Goal: Task Accomplishment & Management: Complete application form

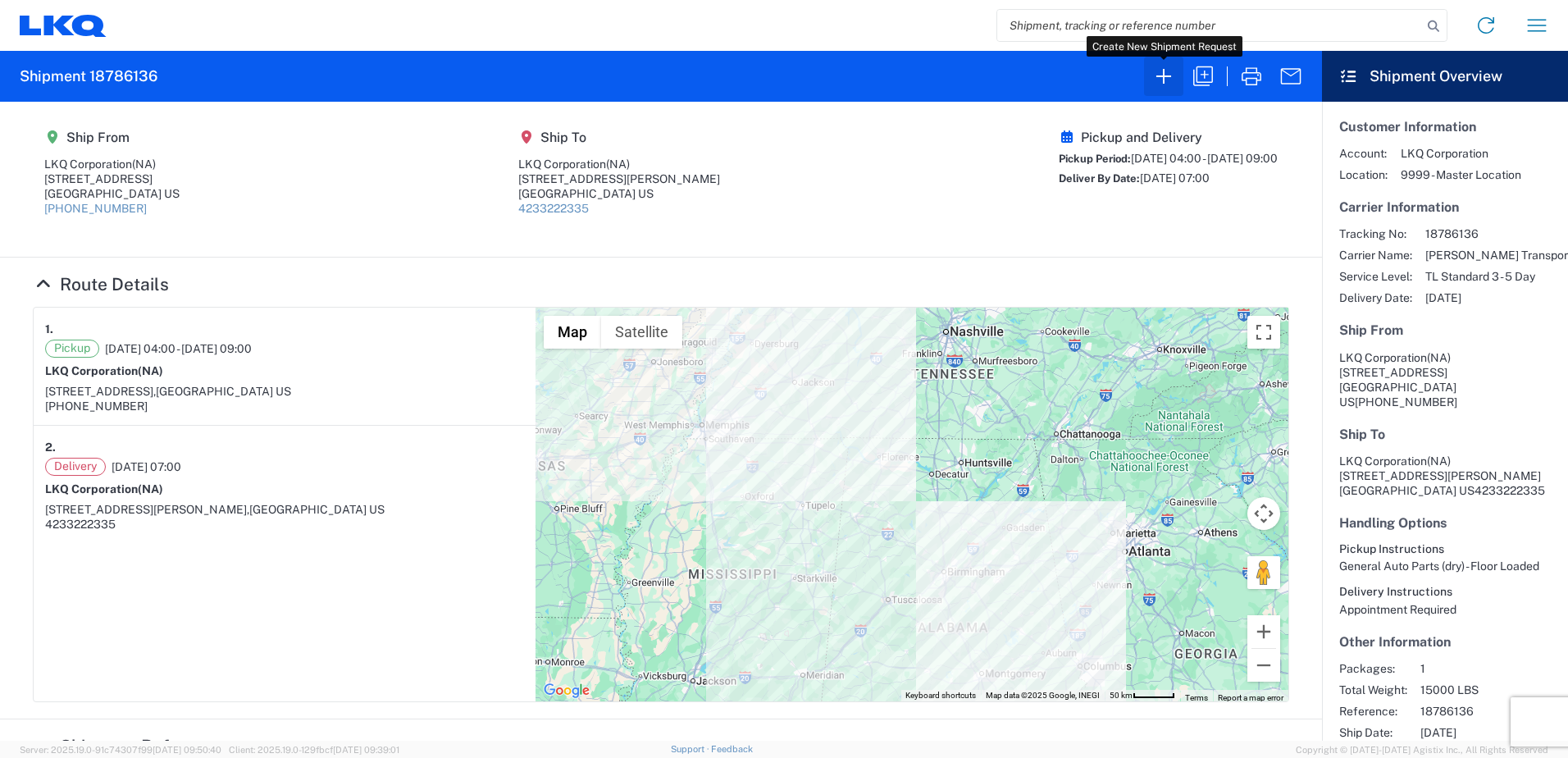
click at [1172, 75] on icon "button" at bounding box center [1163, 76] width 27 height 27
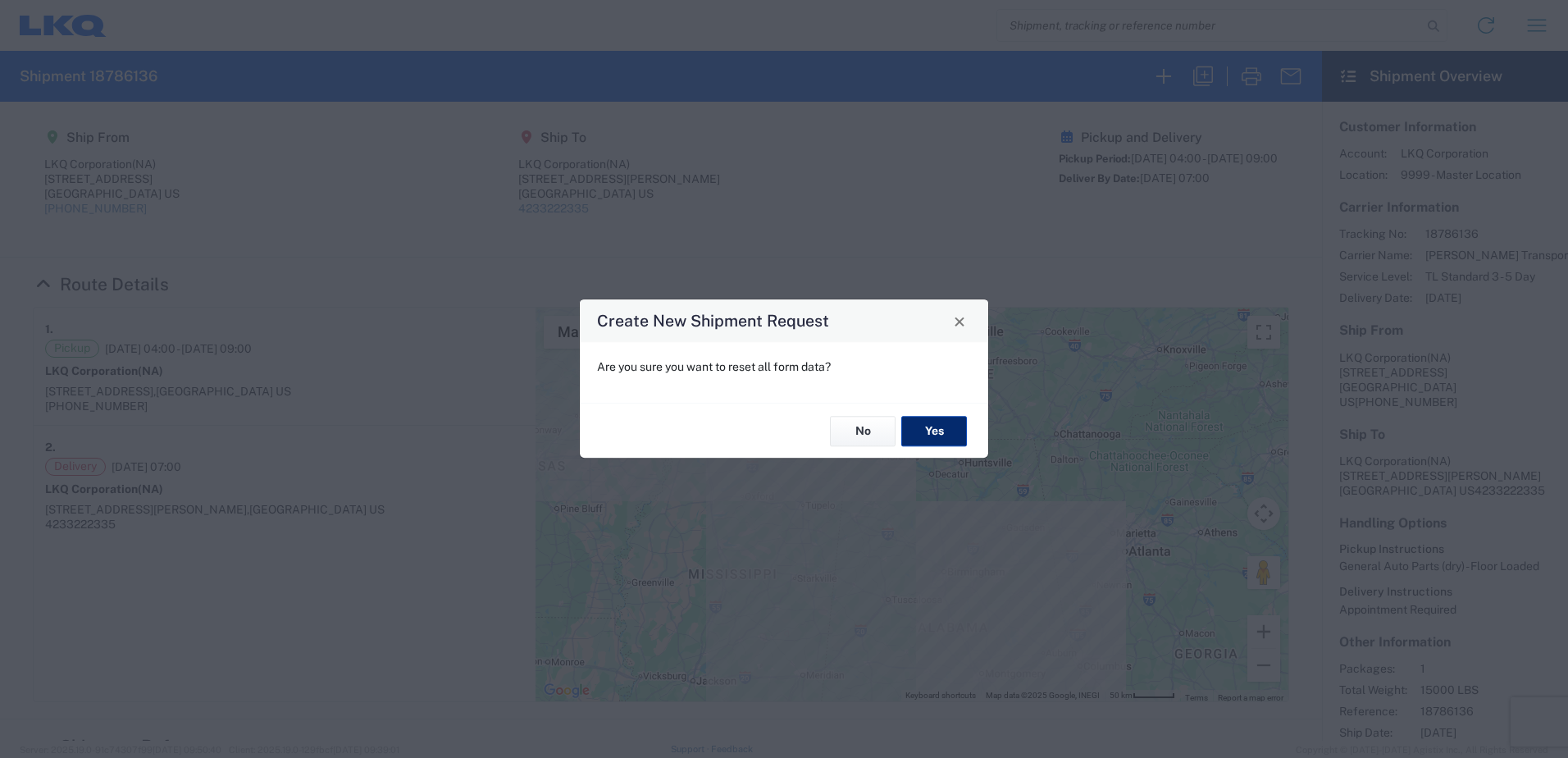
click at [945, 422] on button "Yes" at bounding box center [933, 430] width 65 height 31
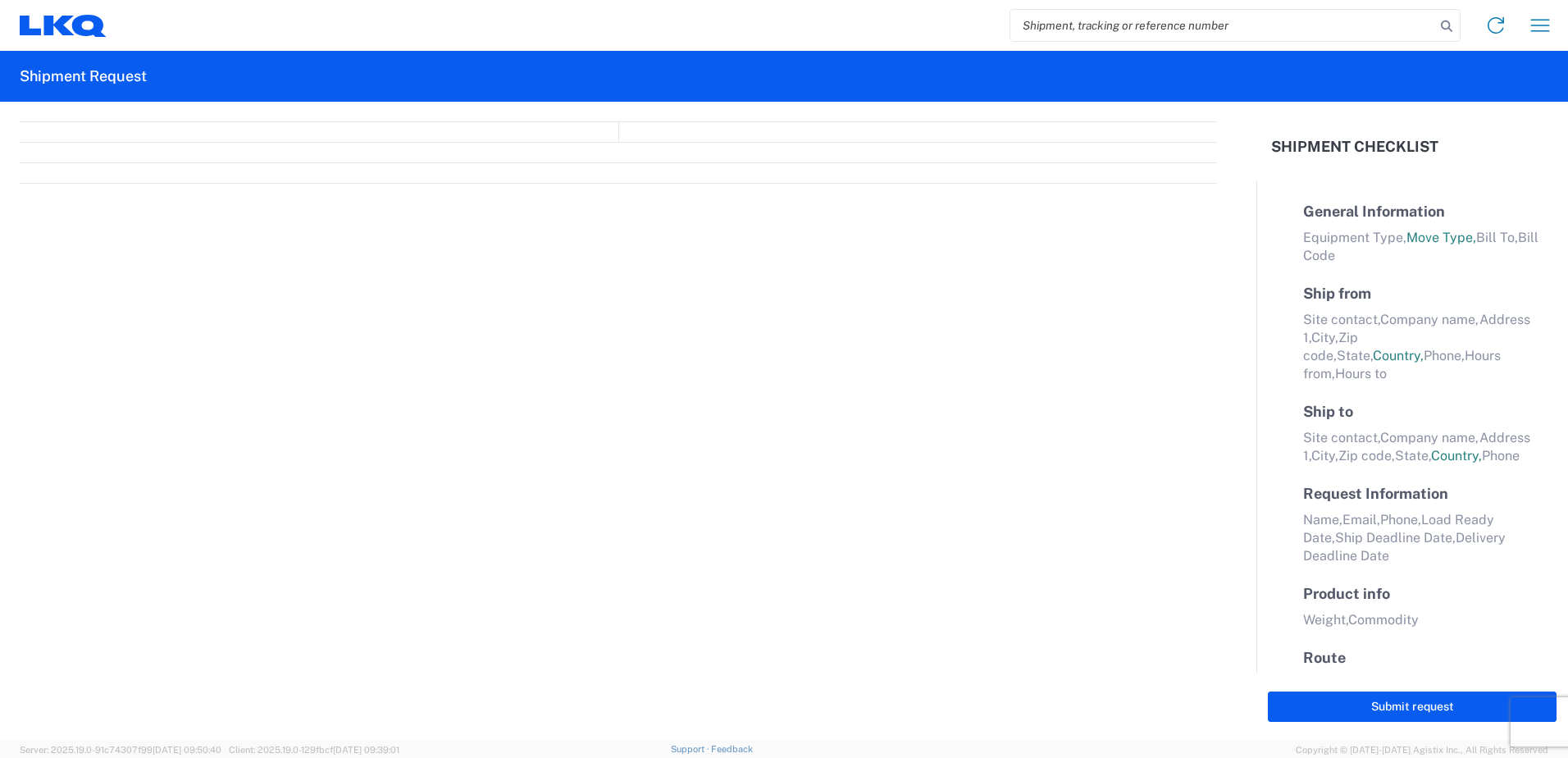
select select "FULL"
select select "US"
select select "LBS"
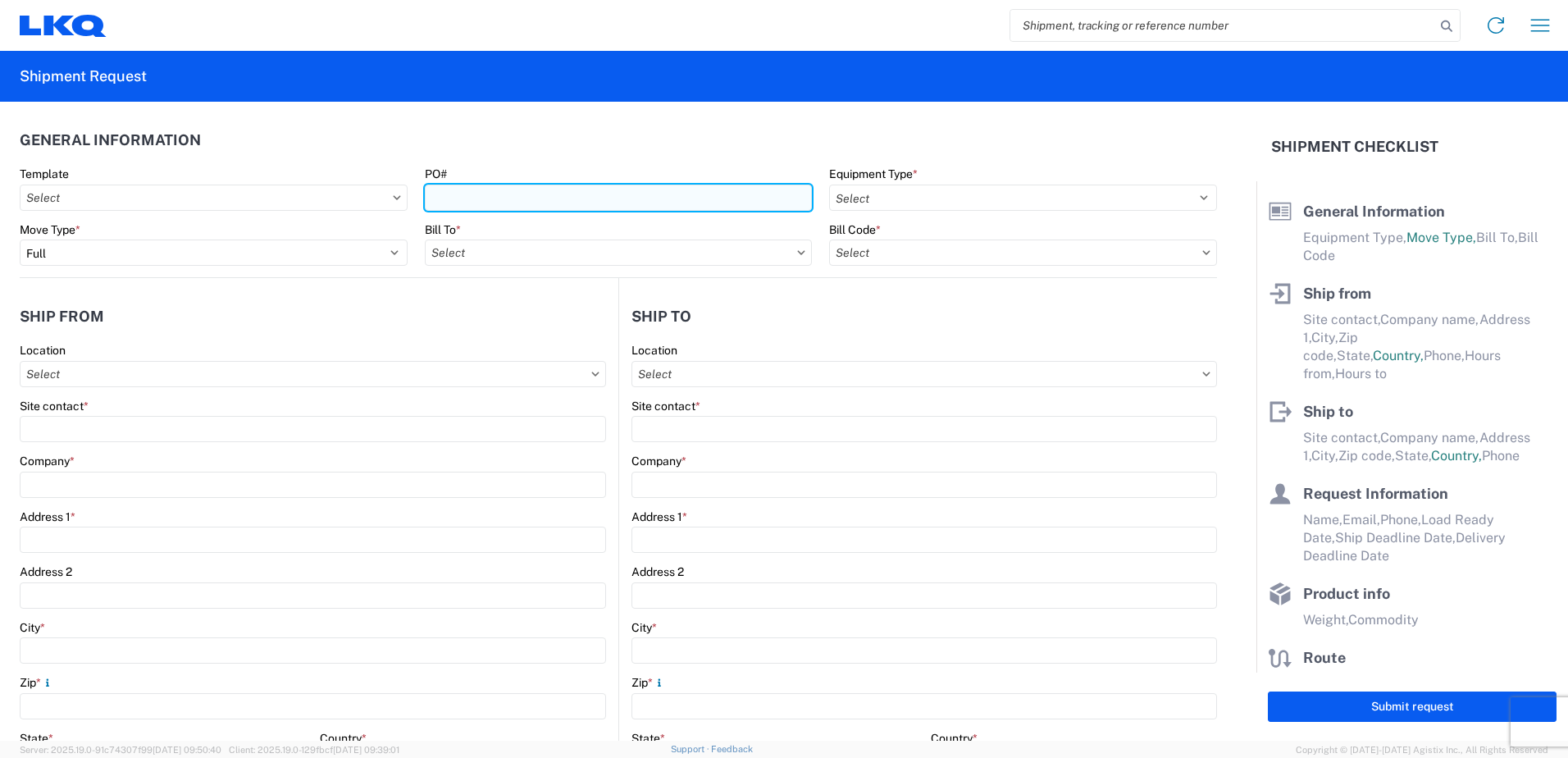
click at [475, 199] on input "PO#" at bounding box center [619, 197] width 388 height 27
type input "3064-1100-PO20250917"
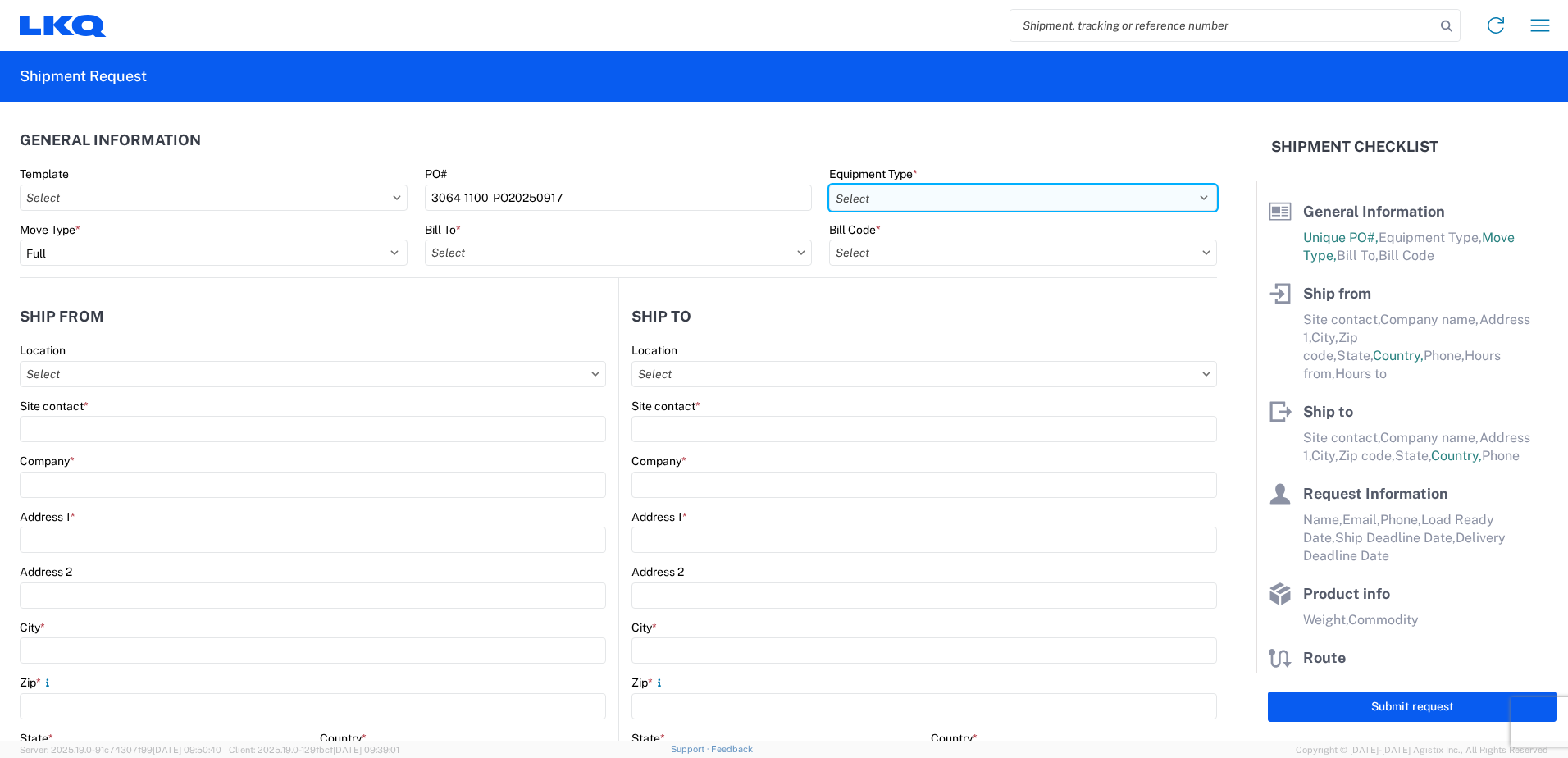
click at [1191, 195] on select "Select 53’ Dry Van Flatbed Dropdeck (van) Lowboy (flatbed) Rail" at bounding box center [1022, 197] width 388 height 27
select select "STDV"
click at [829, 185] on select "Select 53’ Dry Van Flatbed Dropdeck (van) Lowboy (flatbed) Rail" at bounding box center [1022, 197] width 388 height 27
click at [698, 251] on input "text" at bounding box center [619, 253] width 388 height 27
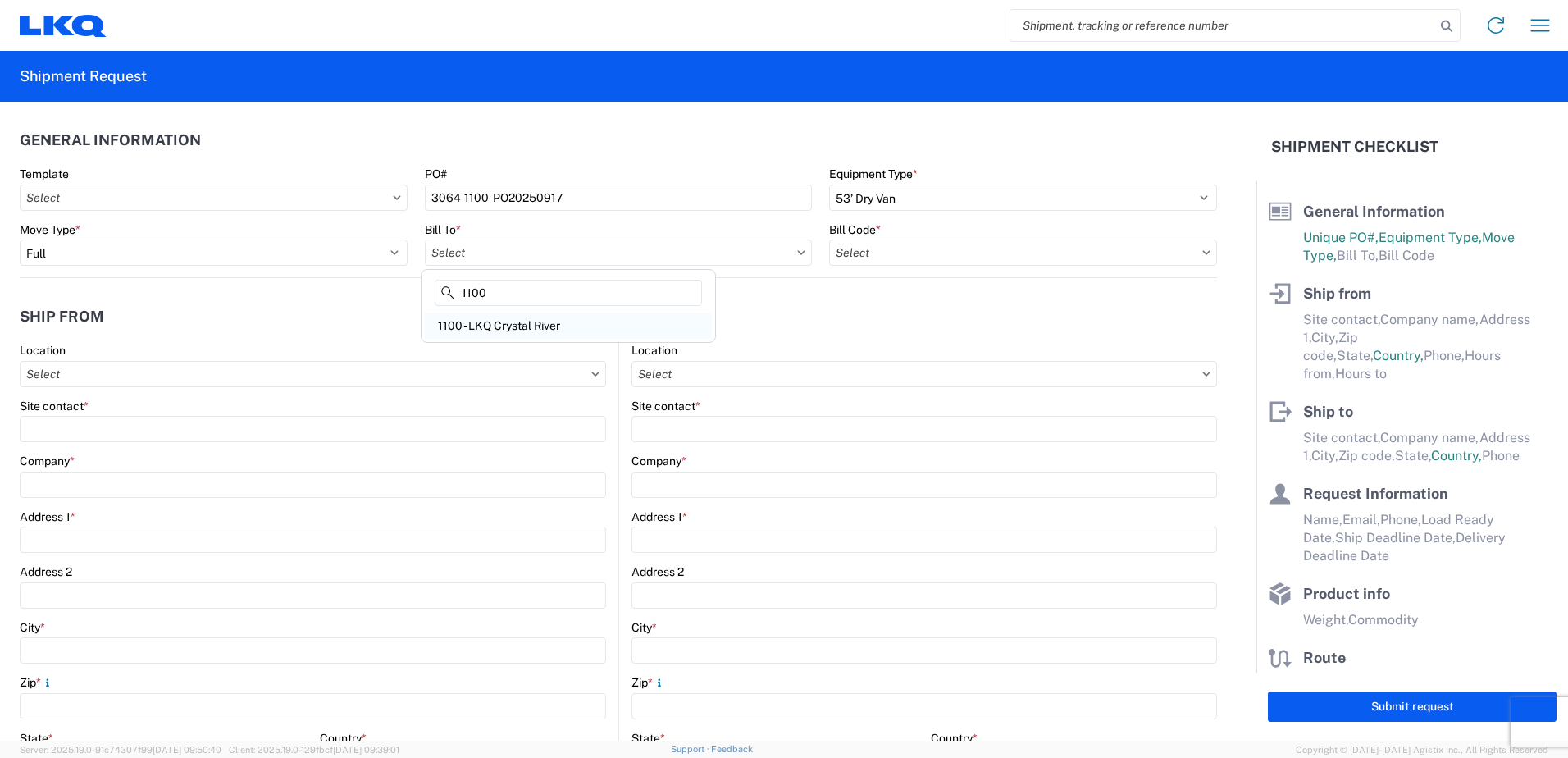
type input "1100"
click at [507, 320] on div "1100 - LKQ Crystal River" at bounding box center [568, 326] width 287 height 27
type input "1100 - LKQ Crystal River"
click at [1203, 254] on icon at bounding box center [1206, 253] width 7 height 4
click at [1203, 252] on icon at bounding box center [1207, 253] width 8 height 5
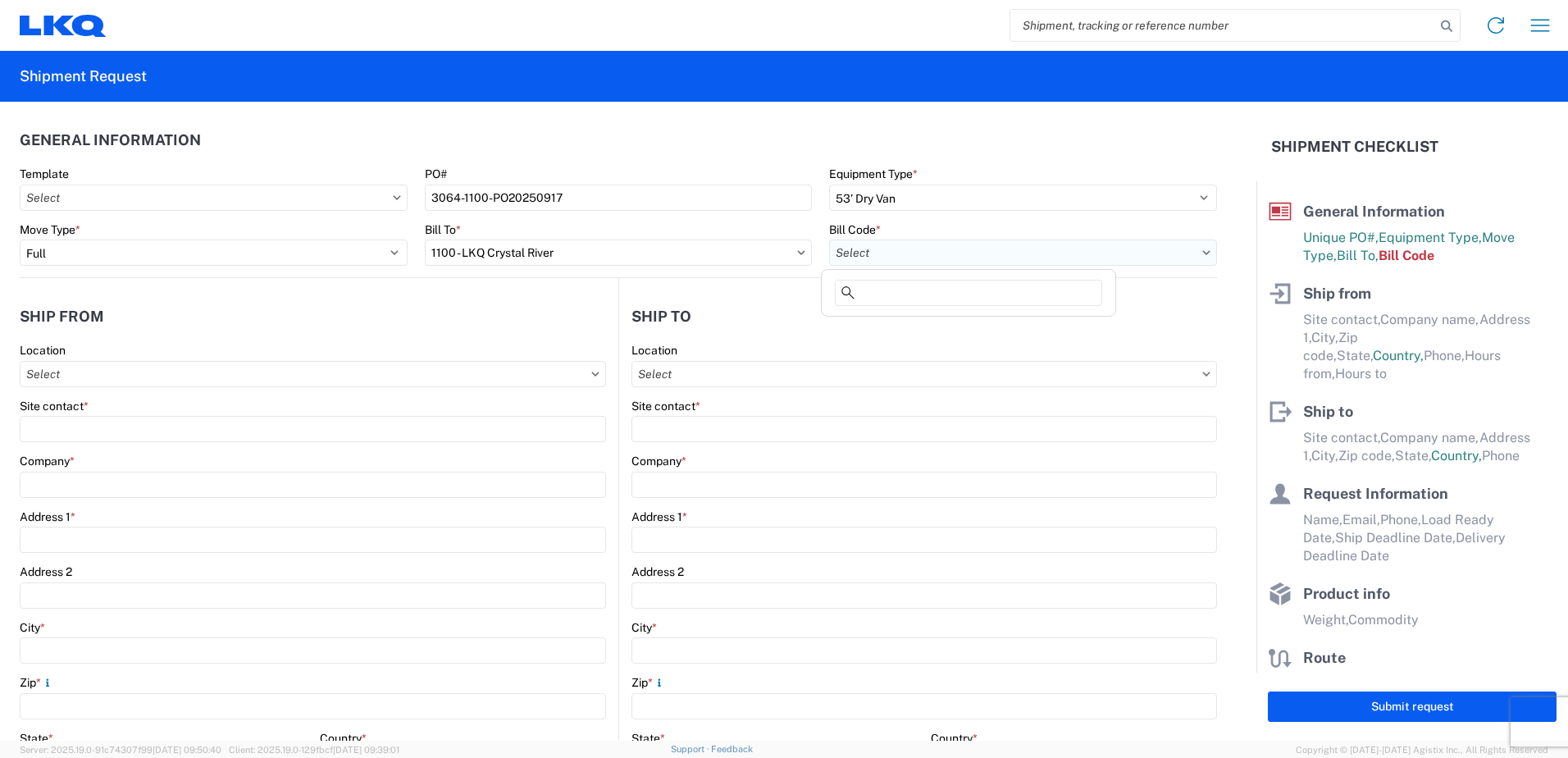
click at [1035, 260] on input "text" at bounding box center [1022, 253] width 388 height 27
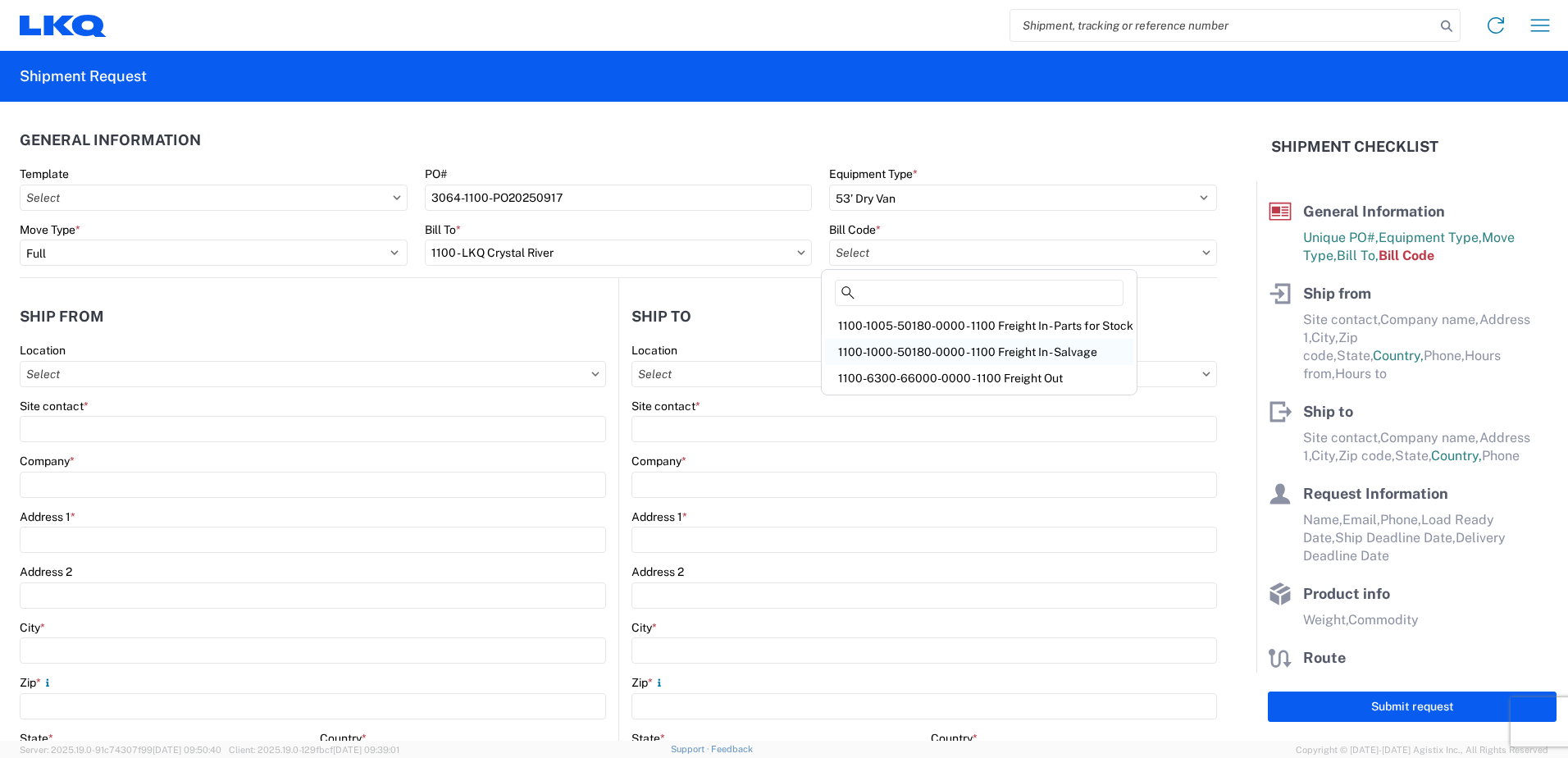
click at [1014, 346] on div "1100-1000-50180-0000 - 1100 Freight In - Salvage" at bounding box center [979, 351] width 309 height 27
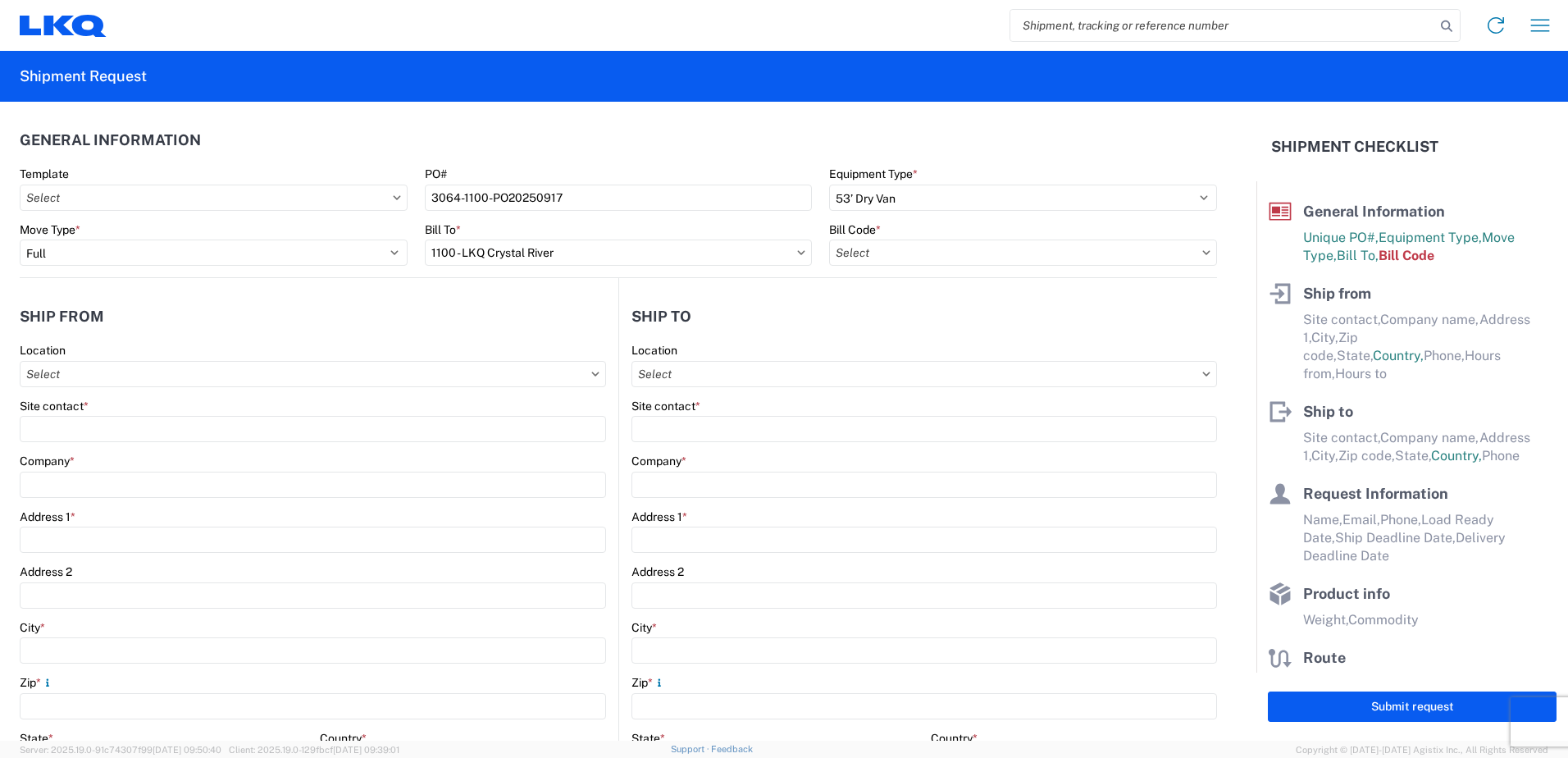
type input "1100-1000-50180-0000 - 1100 Freight In - Salvage, 1100-1000-50180-0000 - testdup"
click at [142, 384] on input "text" at bounding box center [313, 374] width 586 height 27
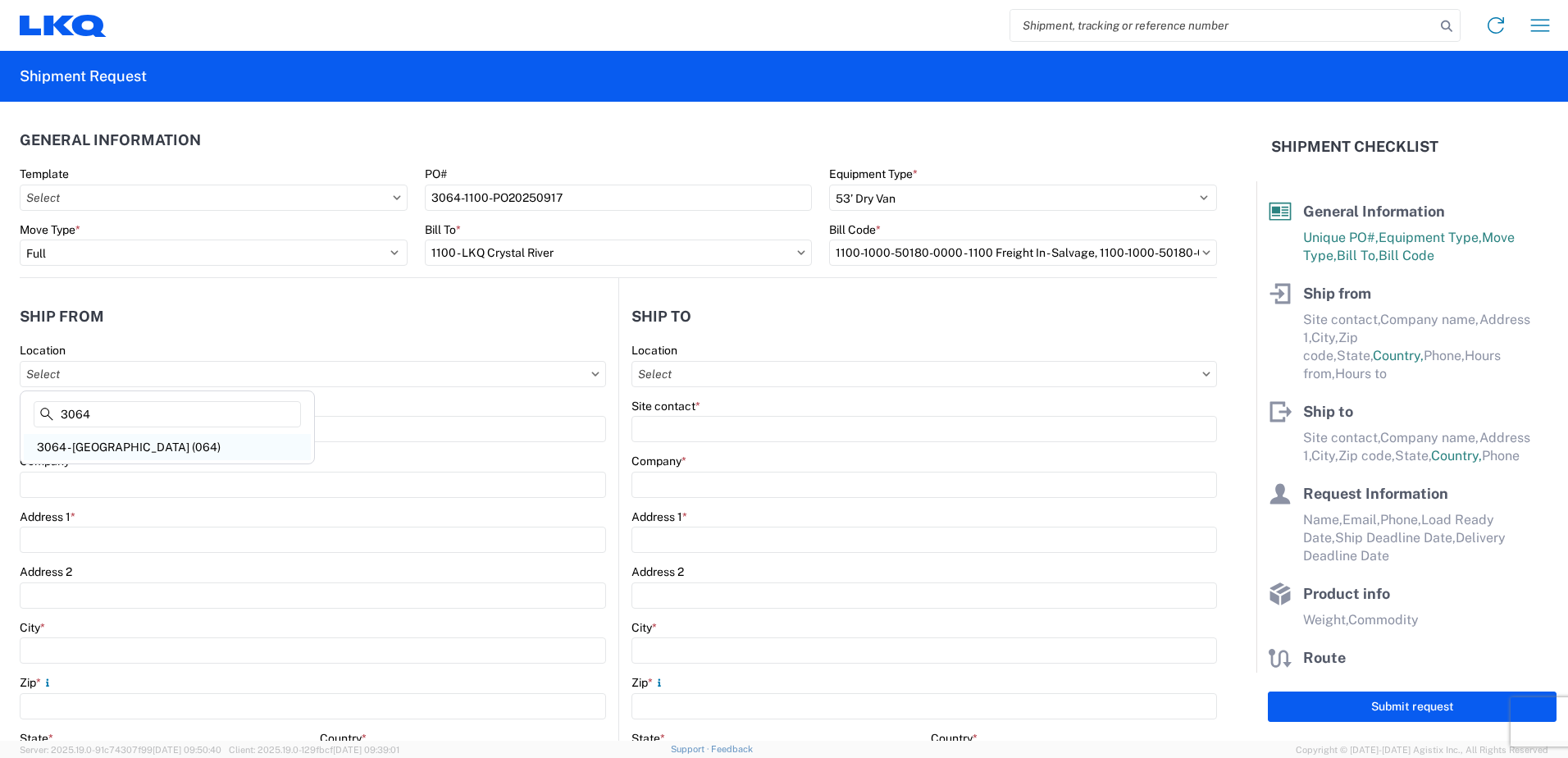
type input "3064"
click at [112, 438] on div "3064 - [GEOGRAPHIC_DATA] (064)" at bounding box center [167, 447] width 287 height 27
type input "3064 - [GEOGRAPHIC_DATA] (064)"
type input "LKQ Corporation"
type input "[STREET_ADDRESS]"
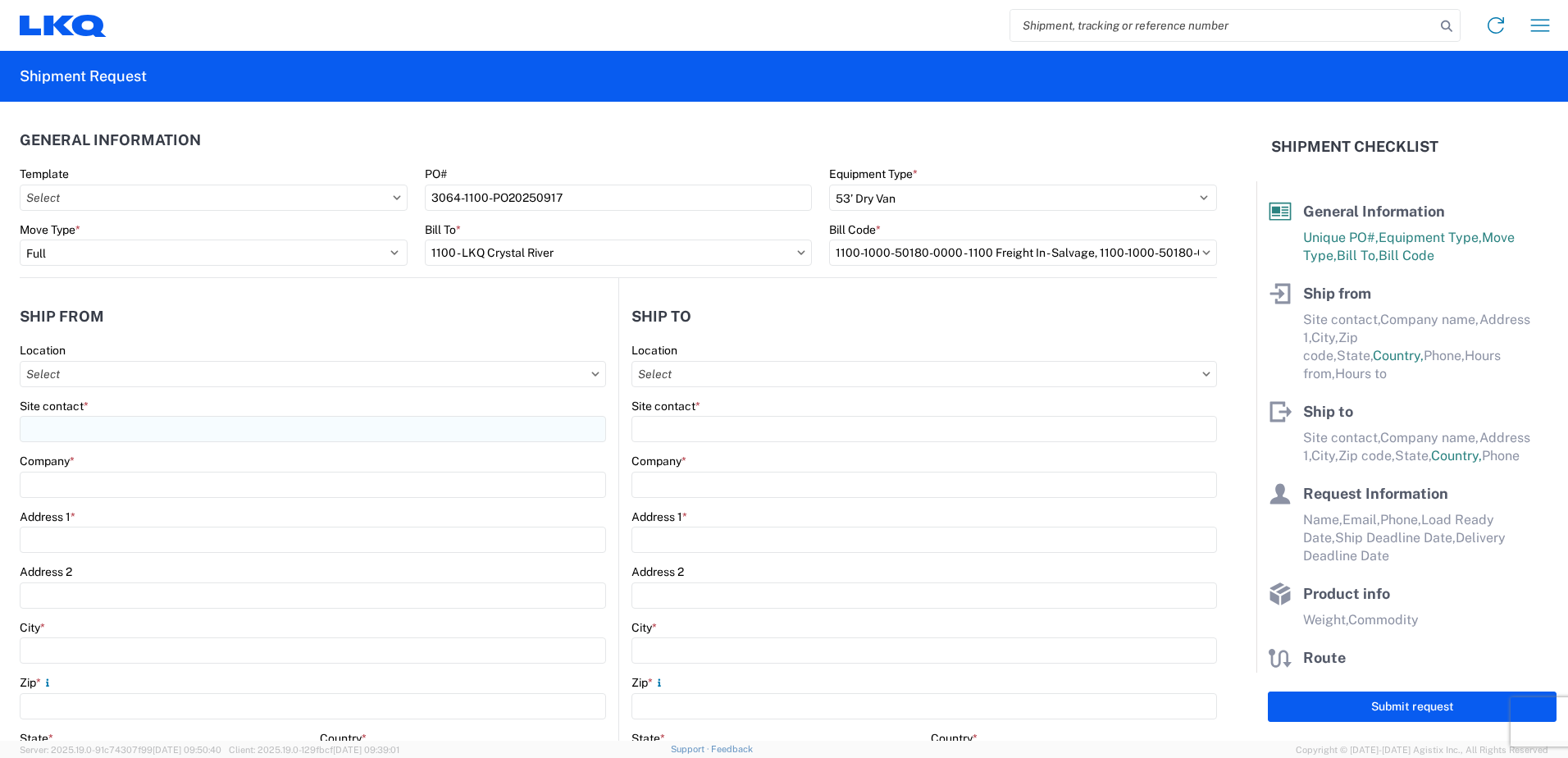
type input "[GEOGRAPHIC_DATA]"
type input "30336"
select select "GA"
type input "[PHONE_NUMBER]"
type input "06:00"
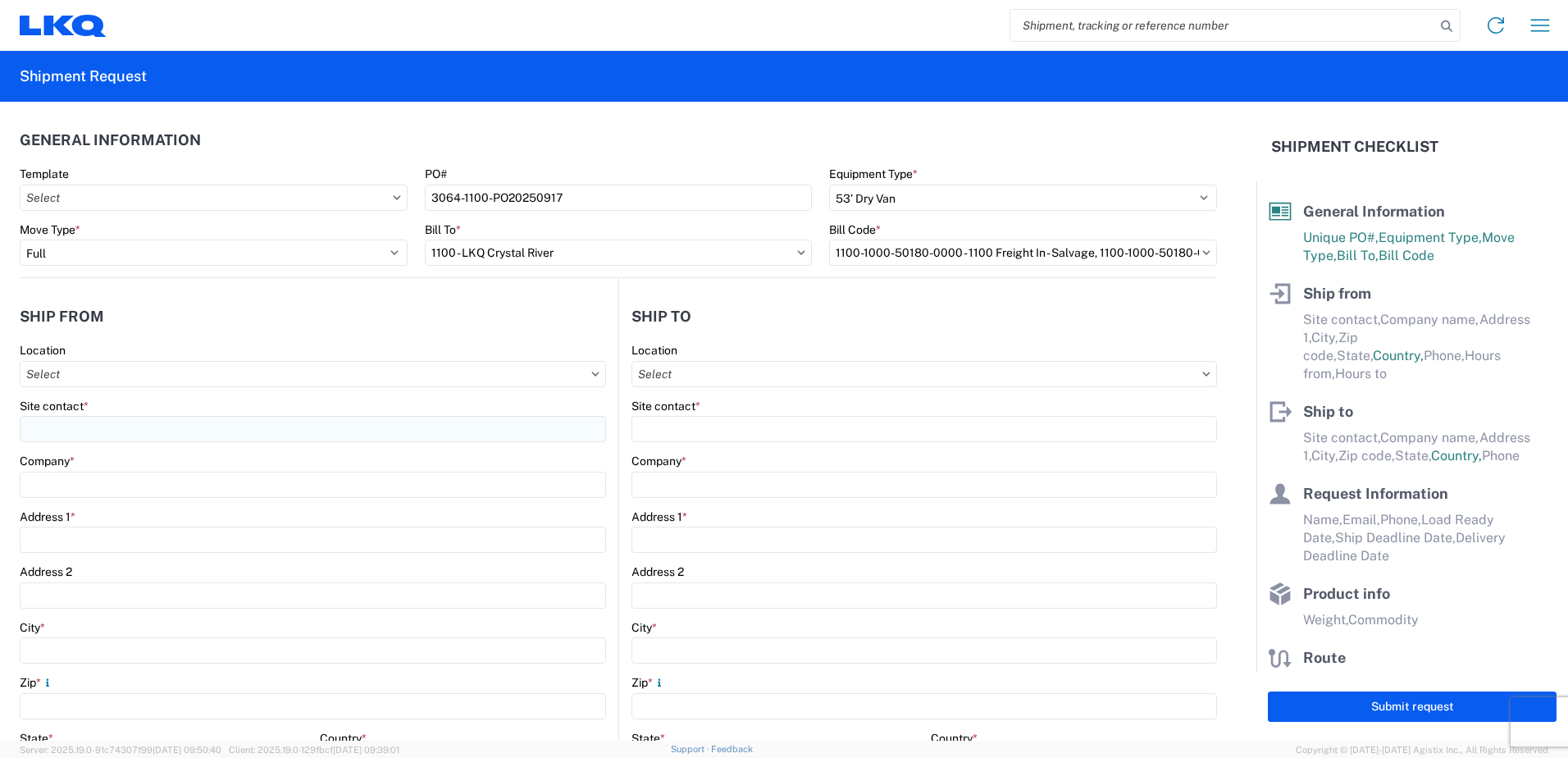
type input "17:00"
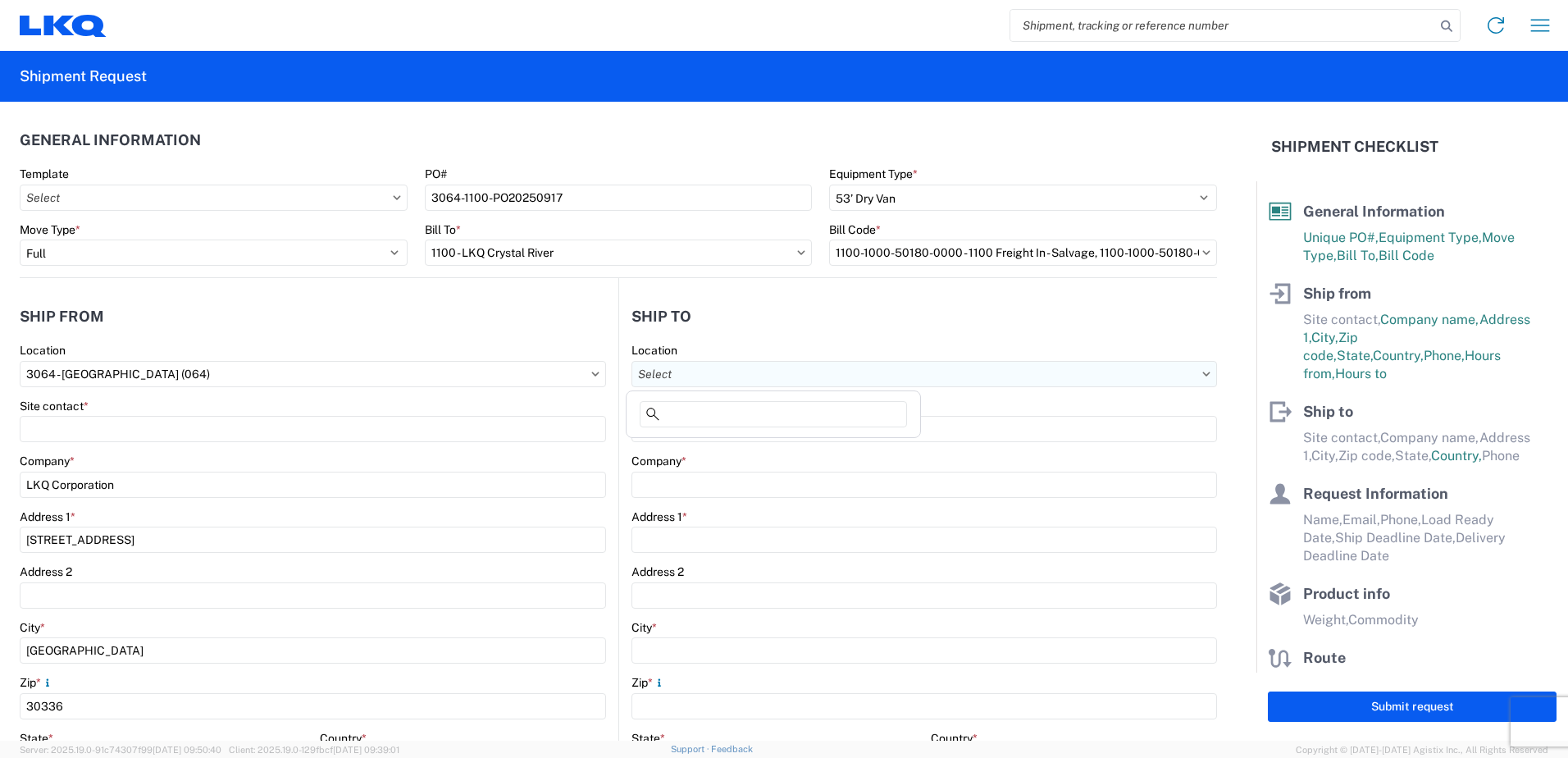
click at [698, 377] on input "text" at bounding box center [924, 374] width 585 height 27
type input "1100"
click at [698, 443] on div "1100 - LKQ Crystal River" at bounding box center [773, 447] width 287 height 27
type input "1100 - LKQ Crystal River"
type input "LKQ Corporation"
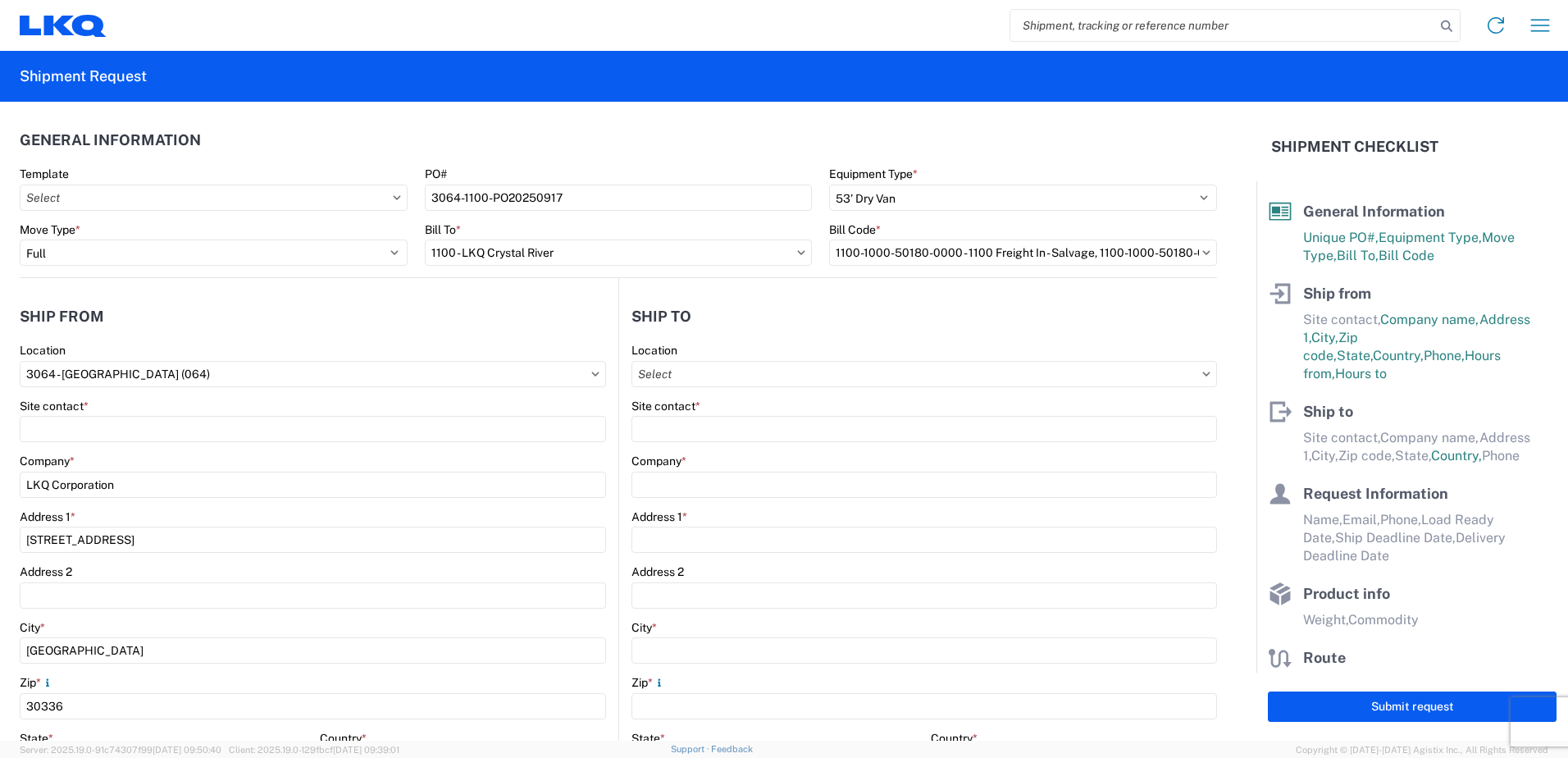
type input "[STREET_ADDRESS][PERSON_NAME]"
type input "Crystal River"
type input "34429"
select select "FL"
select select "US"
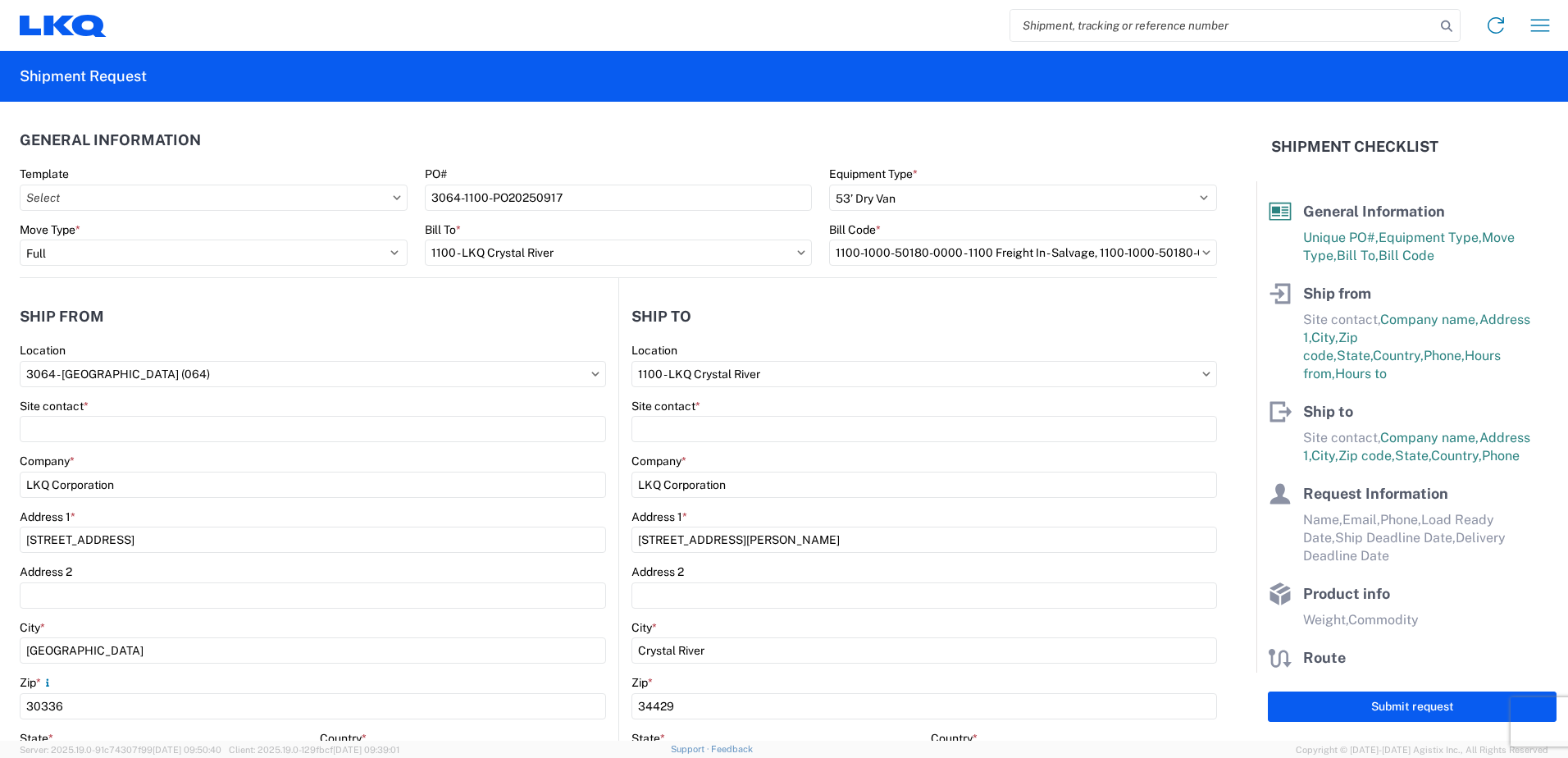
scroll to position [82, 0]
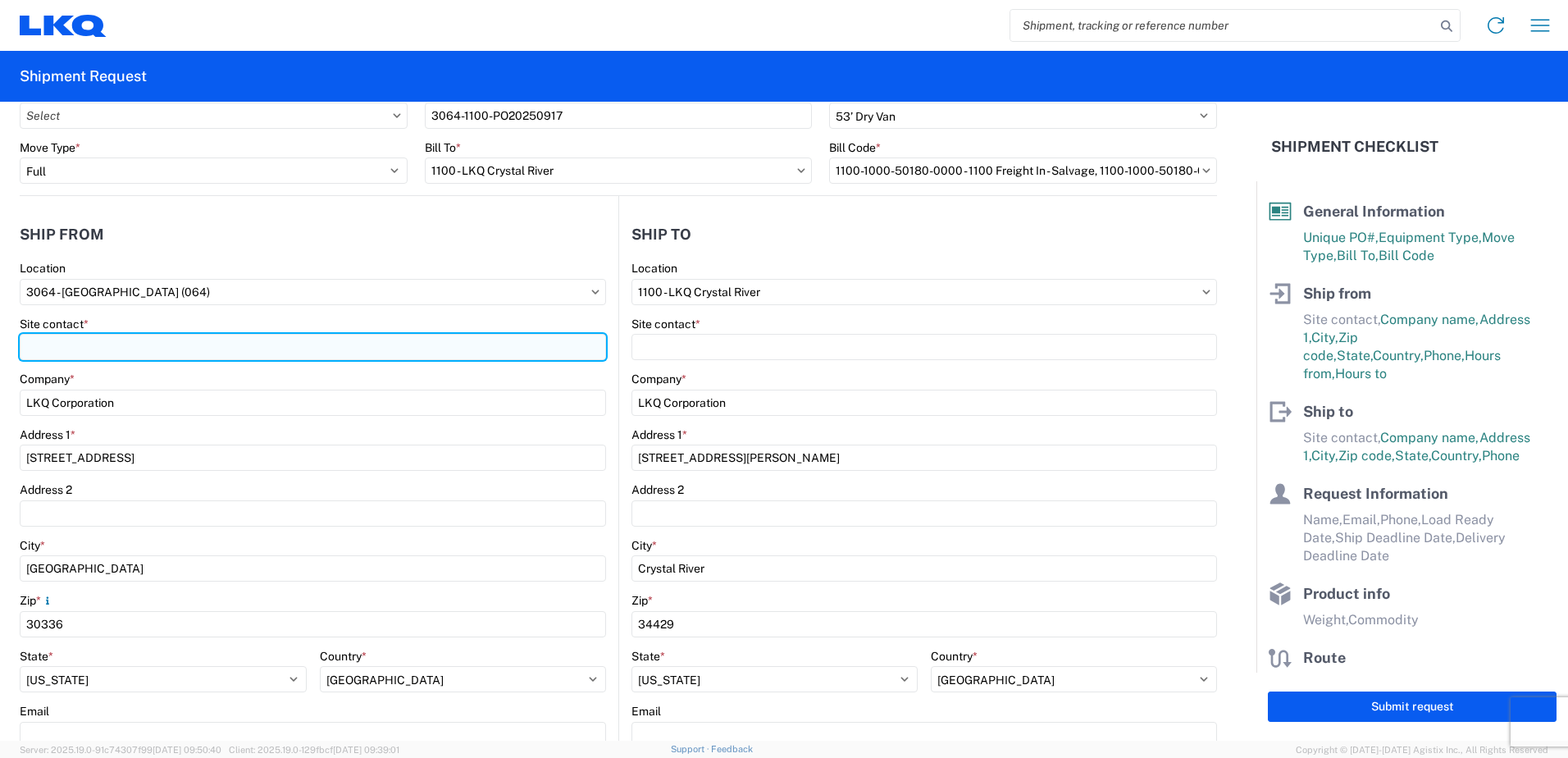
click at [268, 350] on input "Site contact *" at bounding box center [313, 346] width 586 height 27
type input "[PERSON_NAME]"
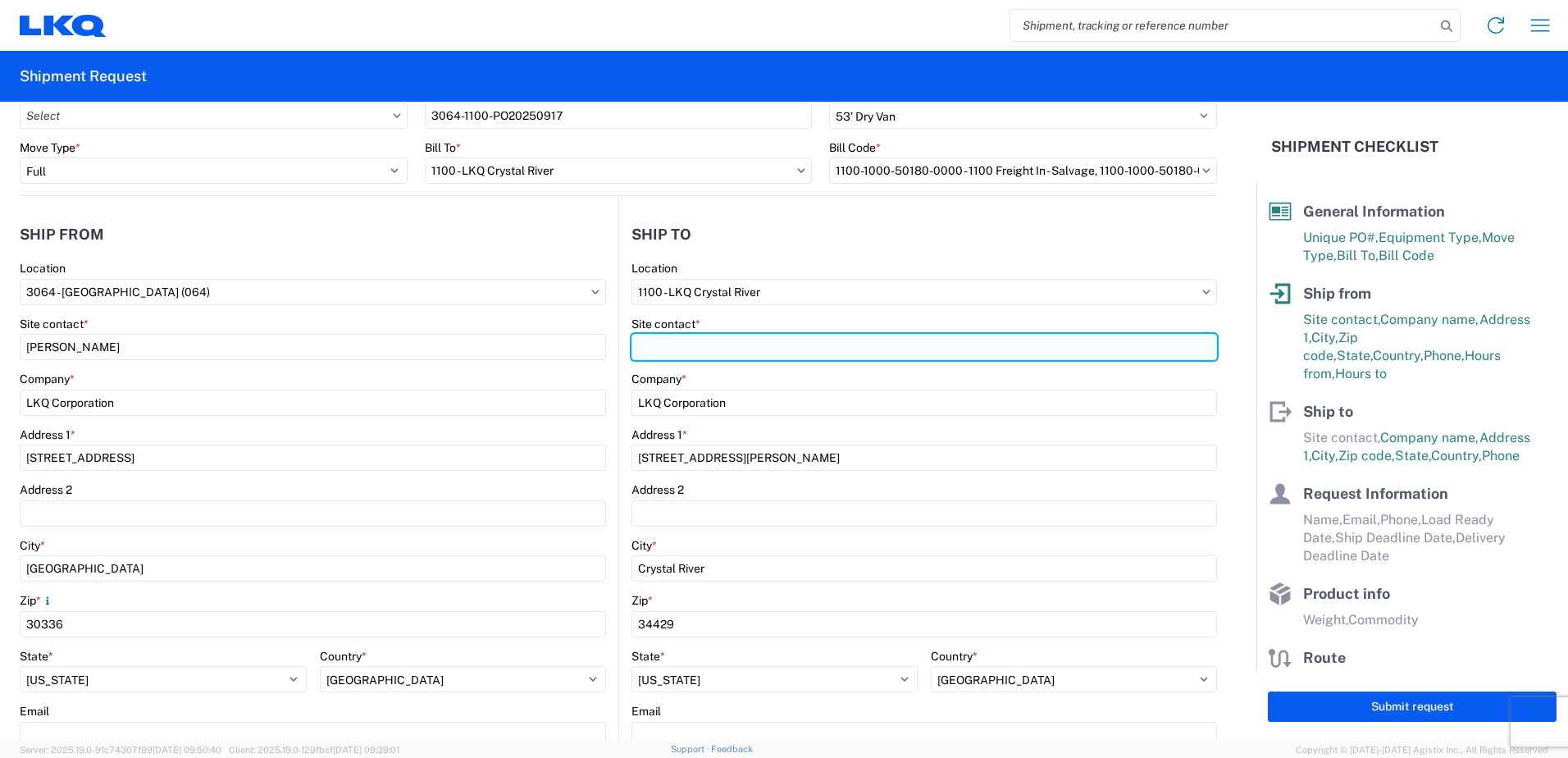
click at [673, 341] on input "Site contact *" at bounding box center [924, 346] width 585 height 27
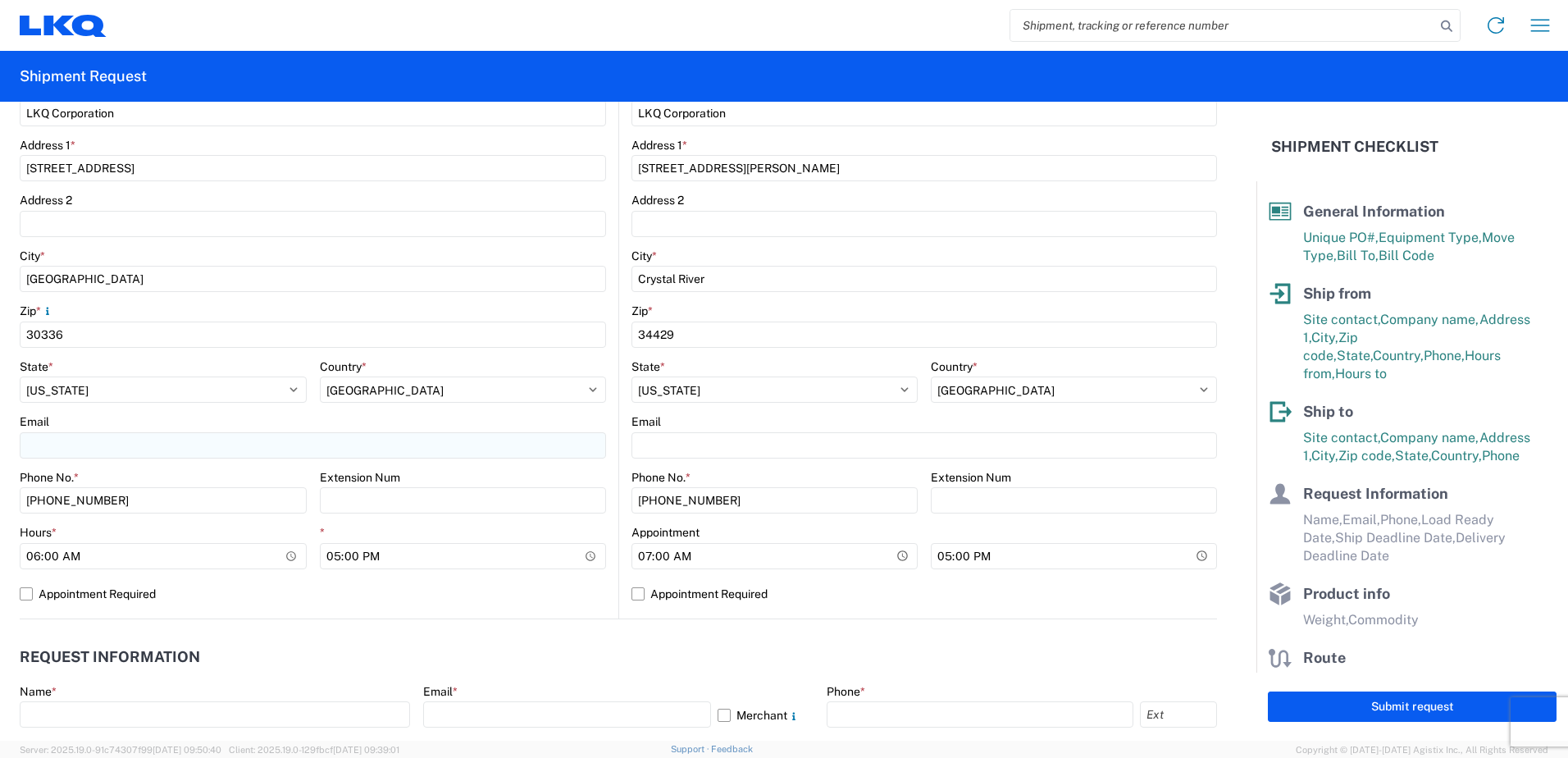
scroll to position [411, 0]
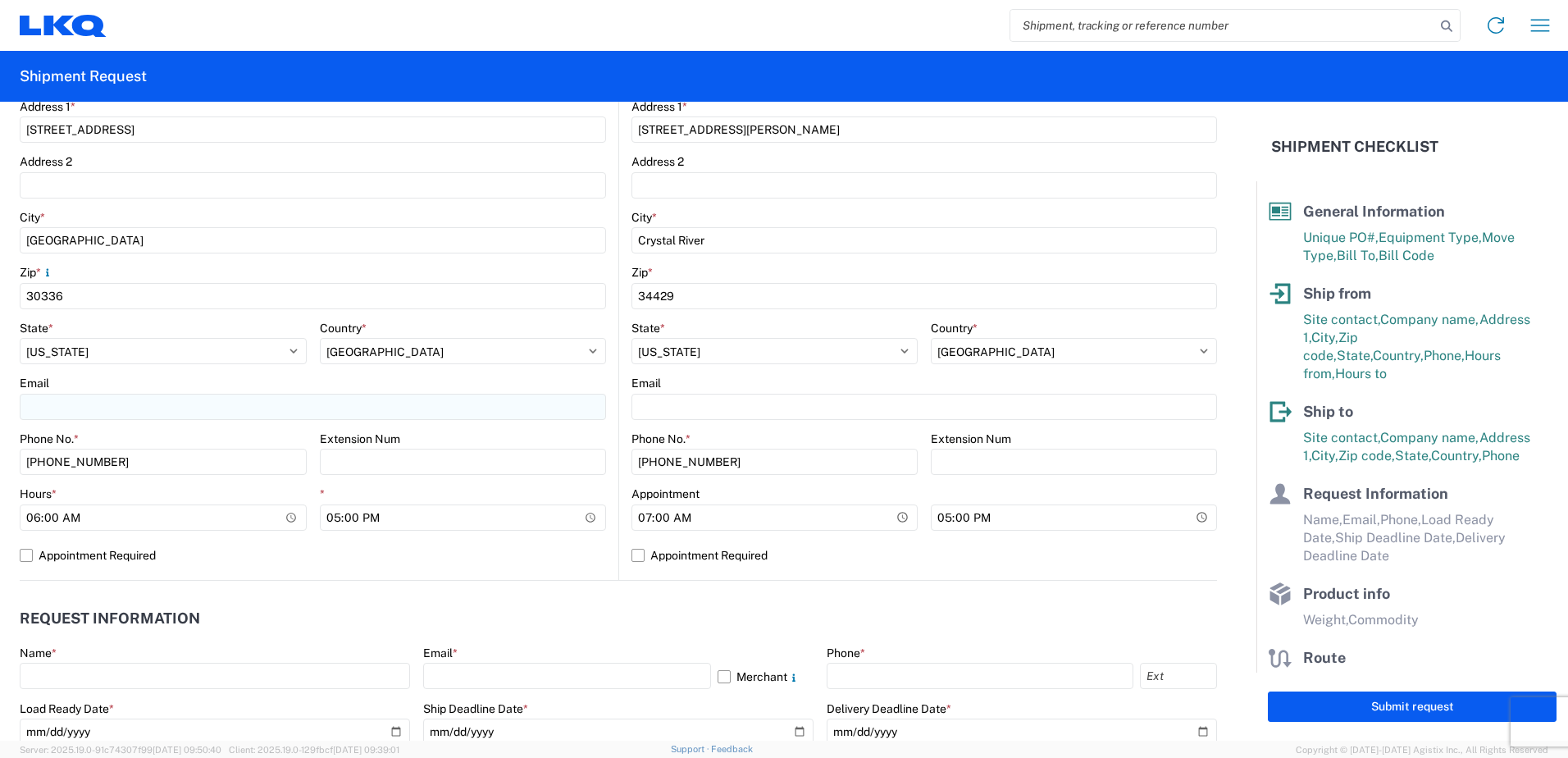
type input "[PERSON_NAME]"
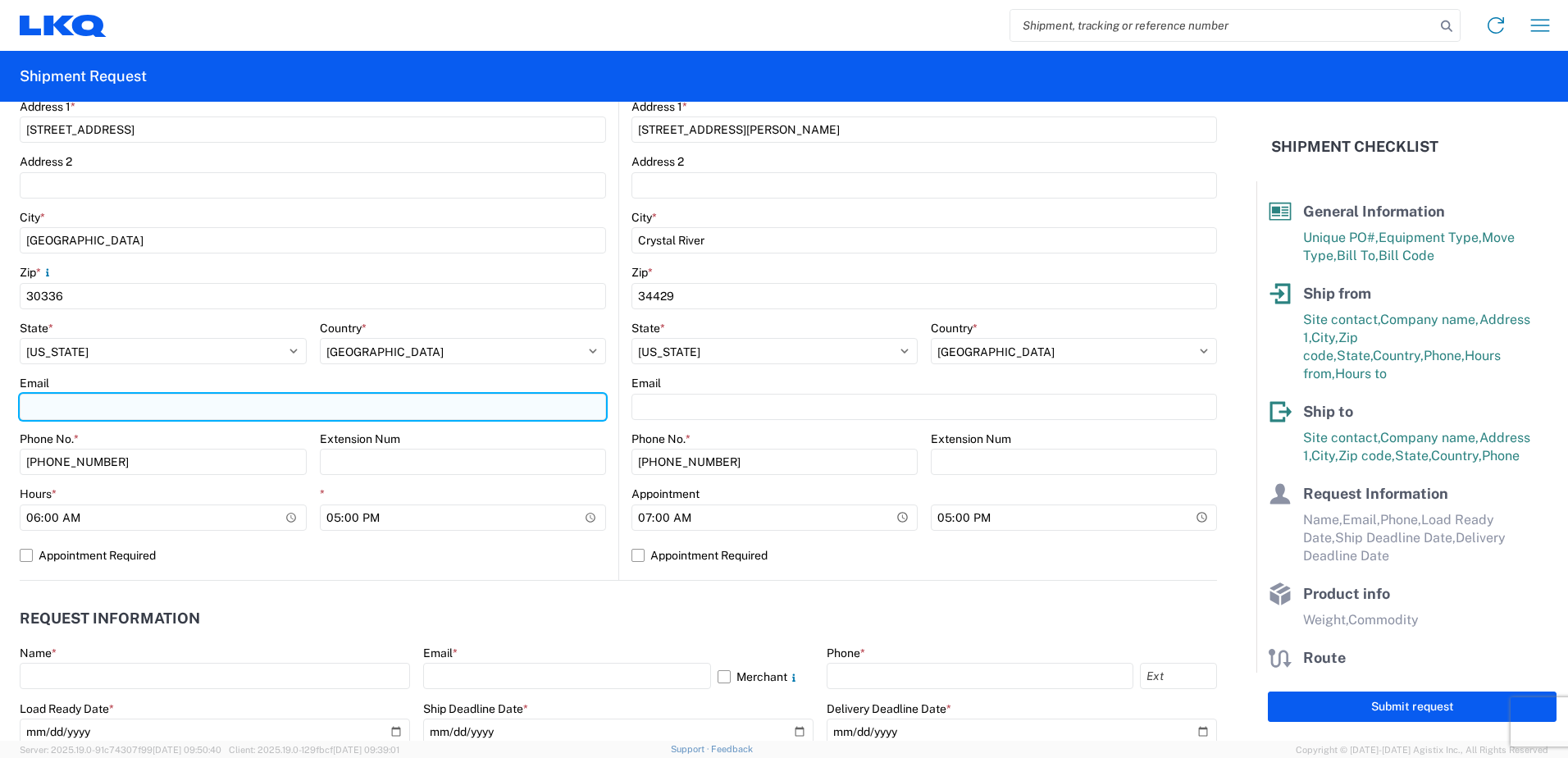
click at [300, 409] on input "Email" at bounding box center [313, 407] width 586 height 27
type input "[EMAIL_ADDRESS][DOMAIN_NAME]"
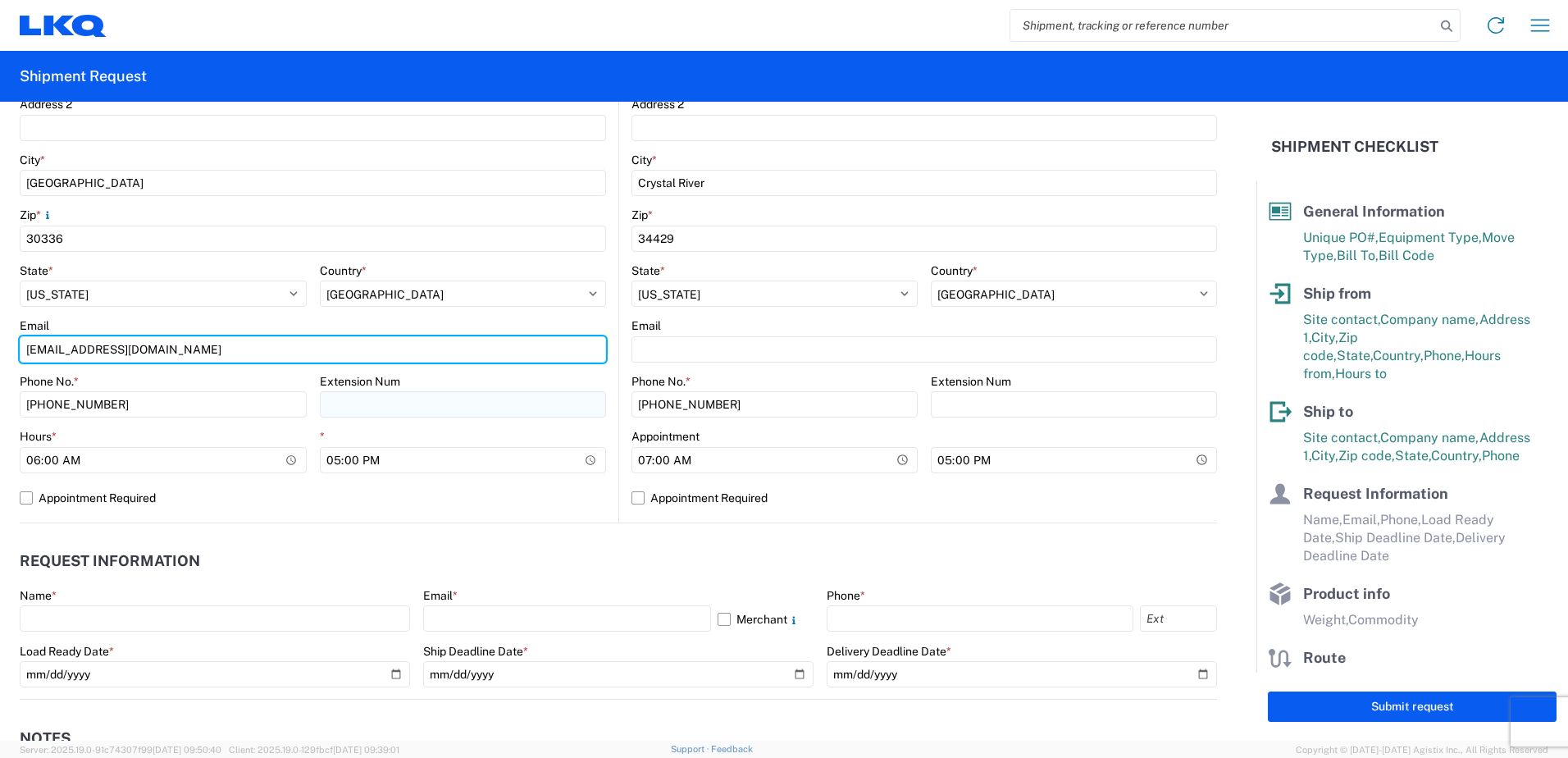
scroll to position [493, 0]
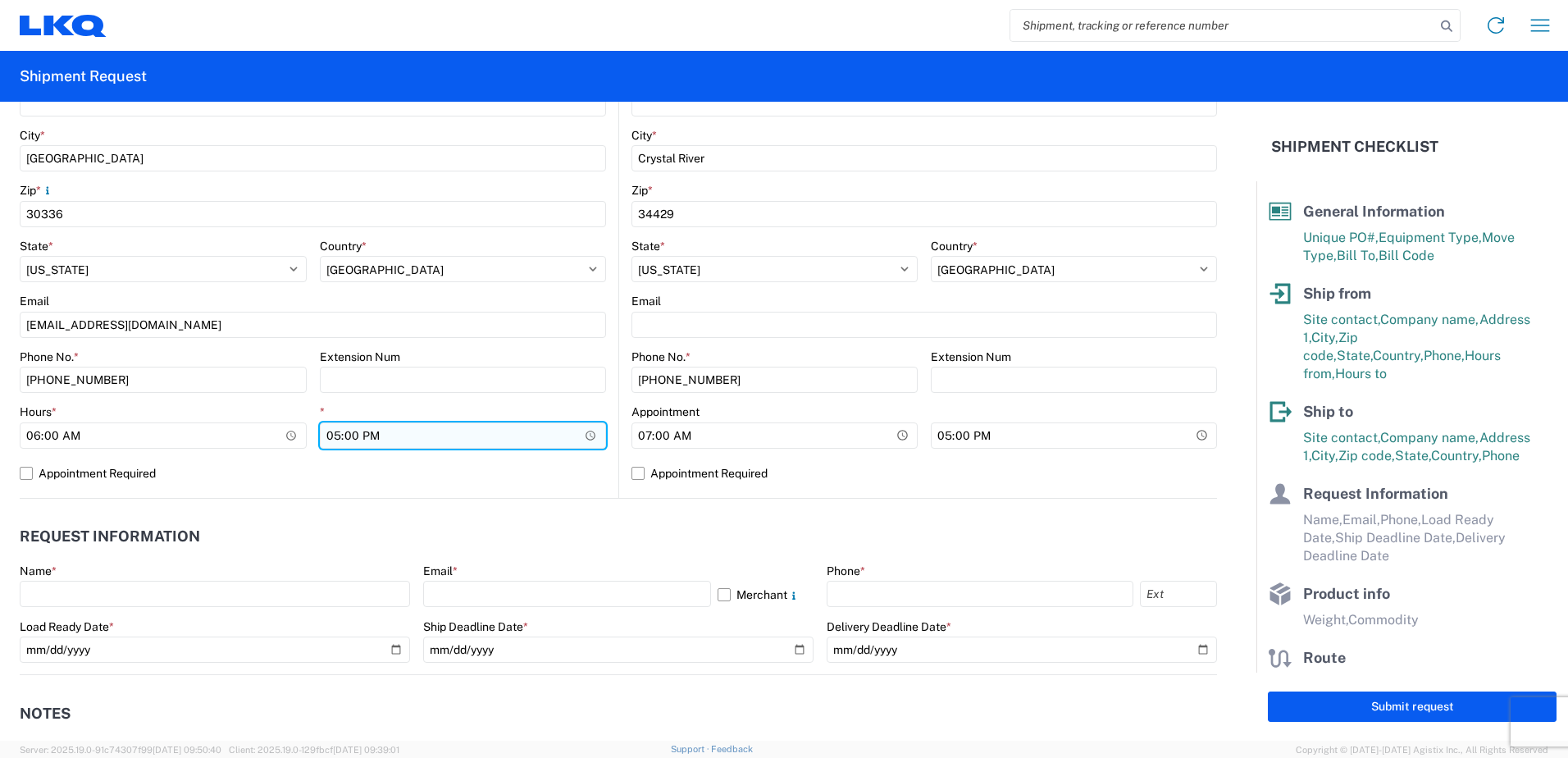
click at [330, 437] on input "17:00" at bounding box center [463, 435] width 287 height 27
click at [367, 435] on input "22:00" at bounding box center [463, 435] width 287 height 27
type input "10:00"
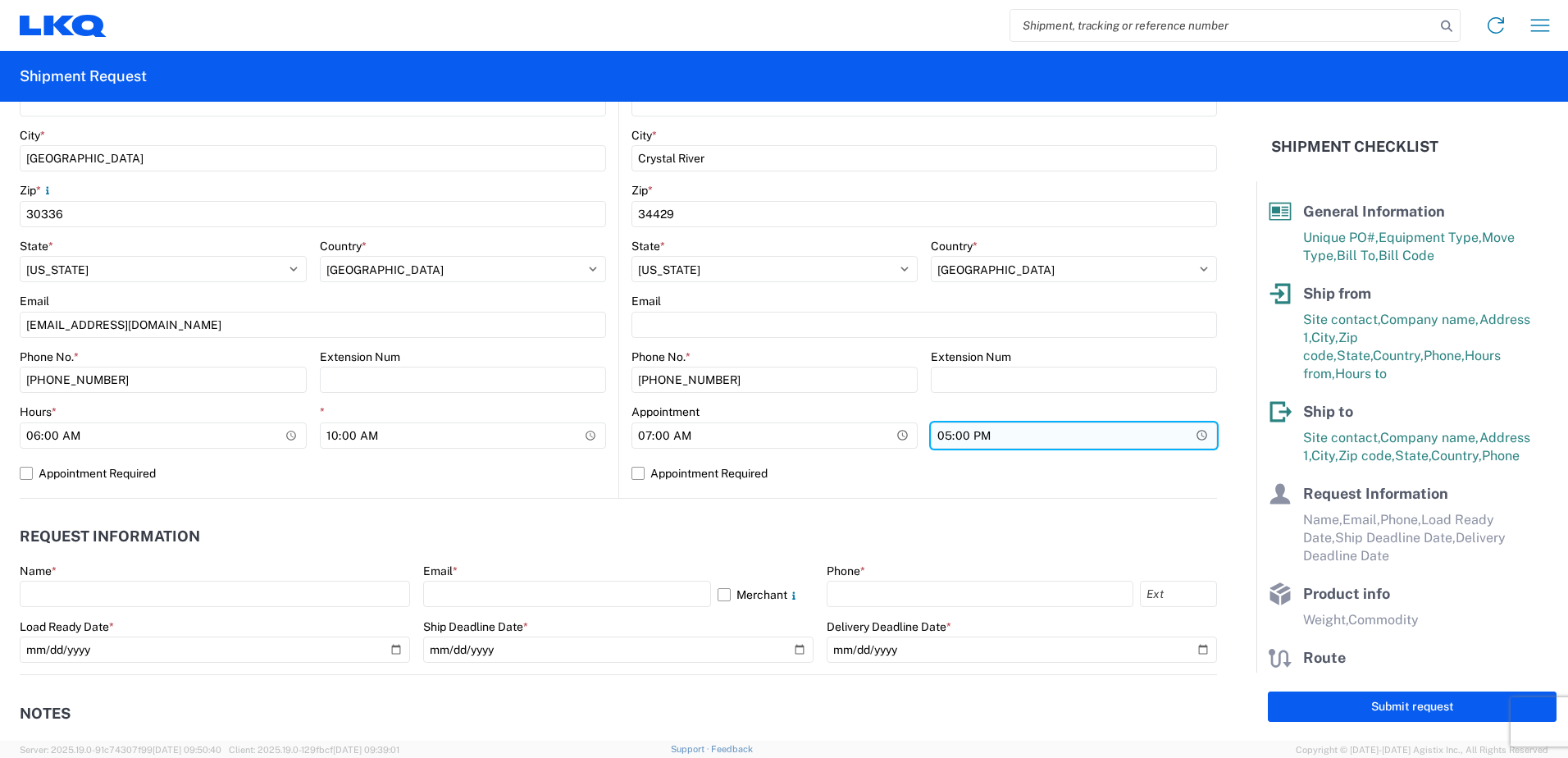
click at [935, 440] on input "17:00" at bounding box center [1074, 435] width 286 height 27
type input "20:00"
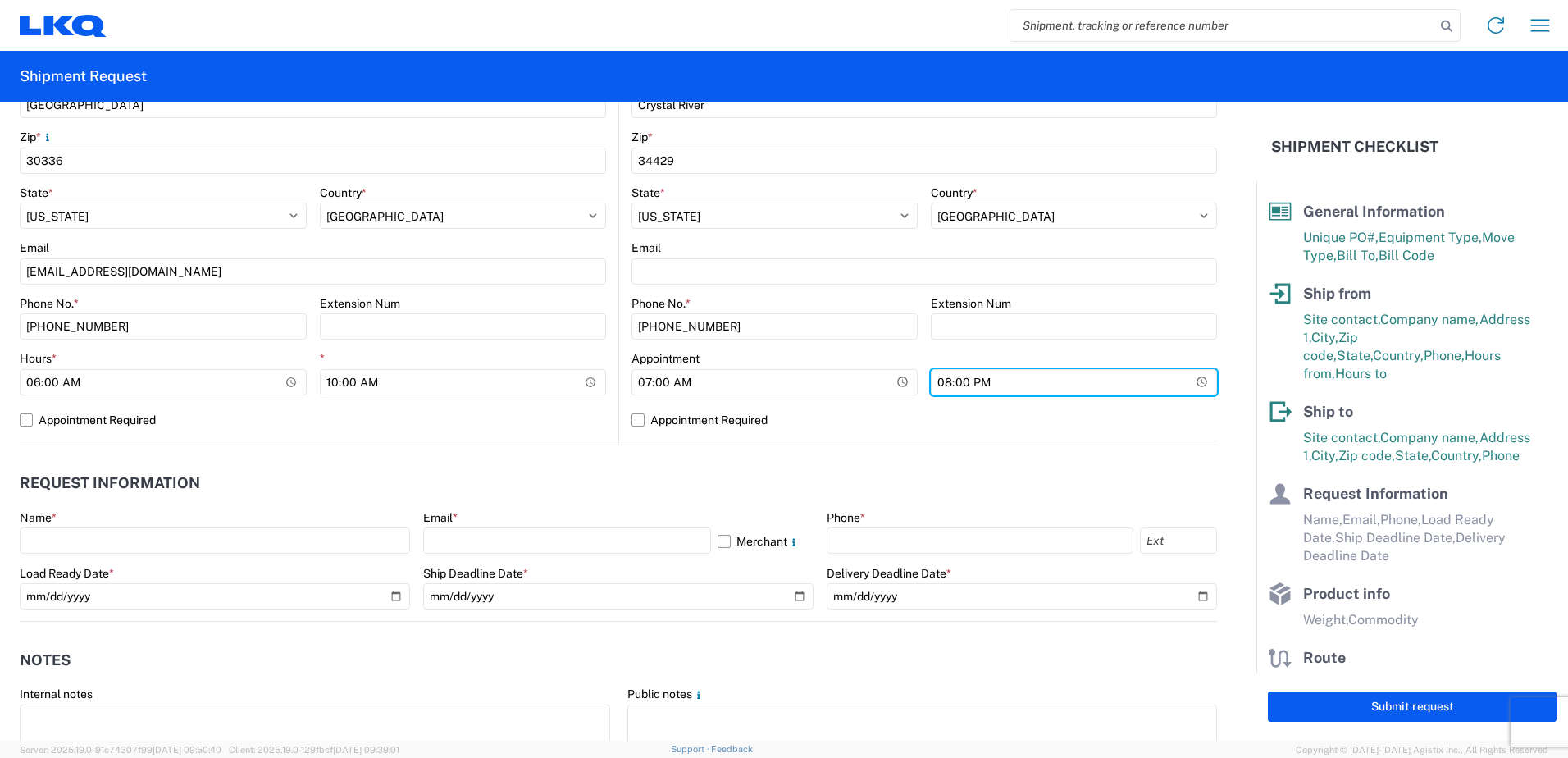
scroll to position [574, 0]
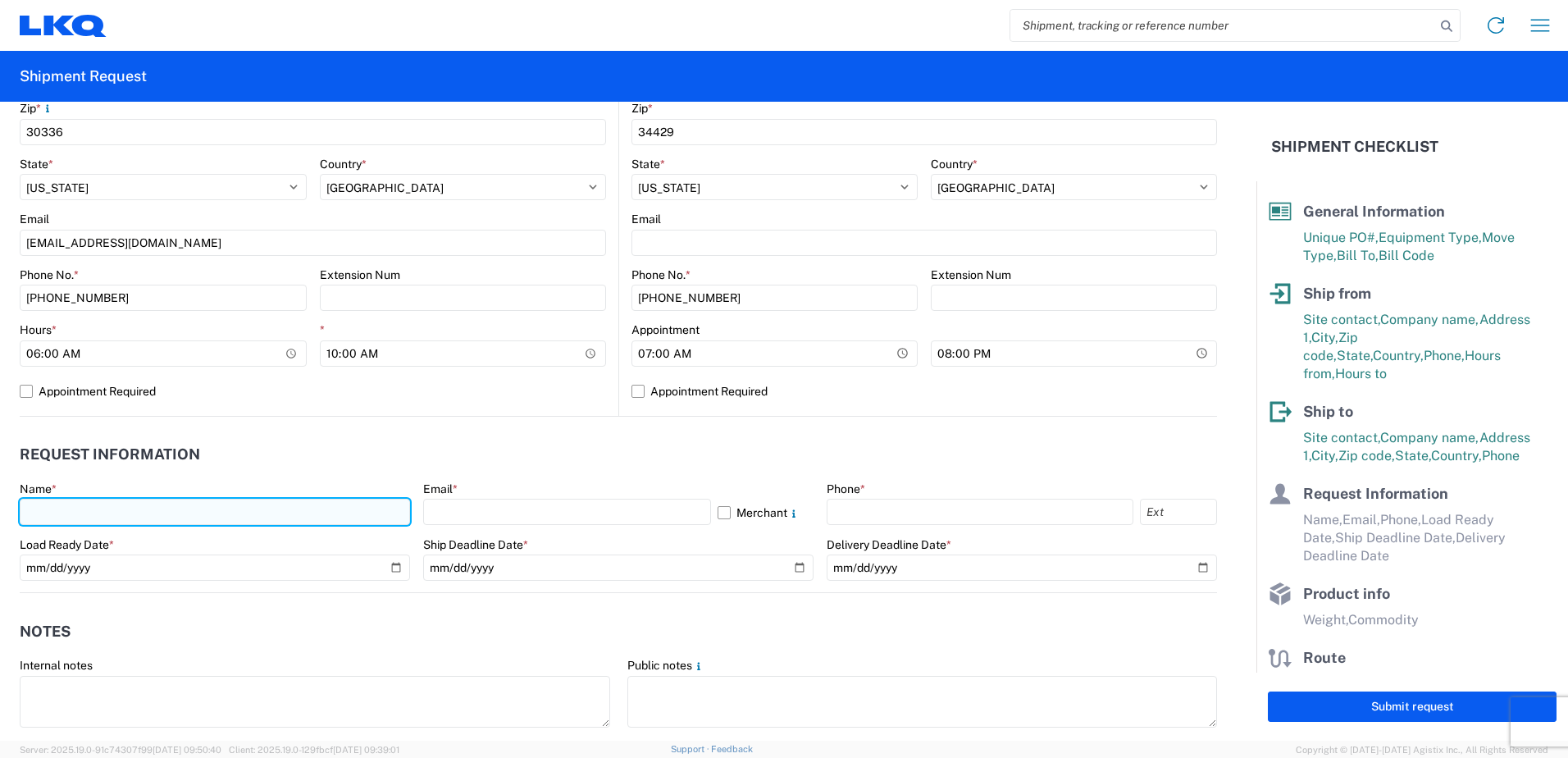
click at [168, 518] on input "text" at bounding box center [215, 511] width 391 height 27
type input "[PERSON_NAME]"
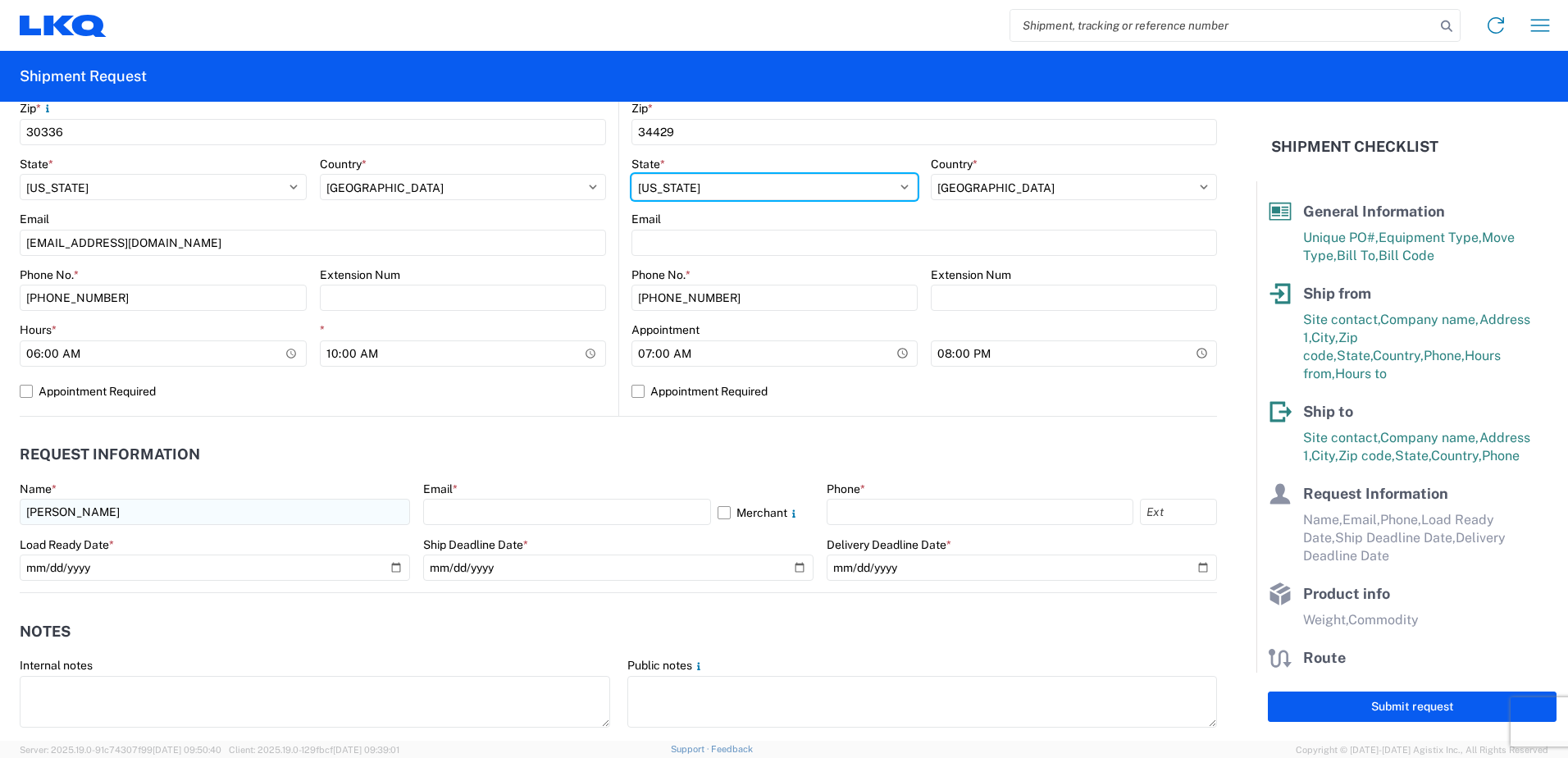
select select "GA"
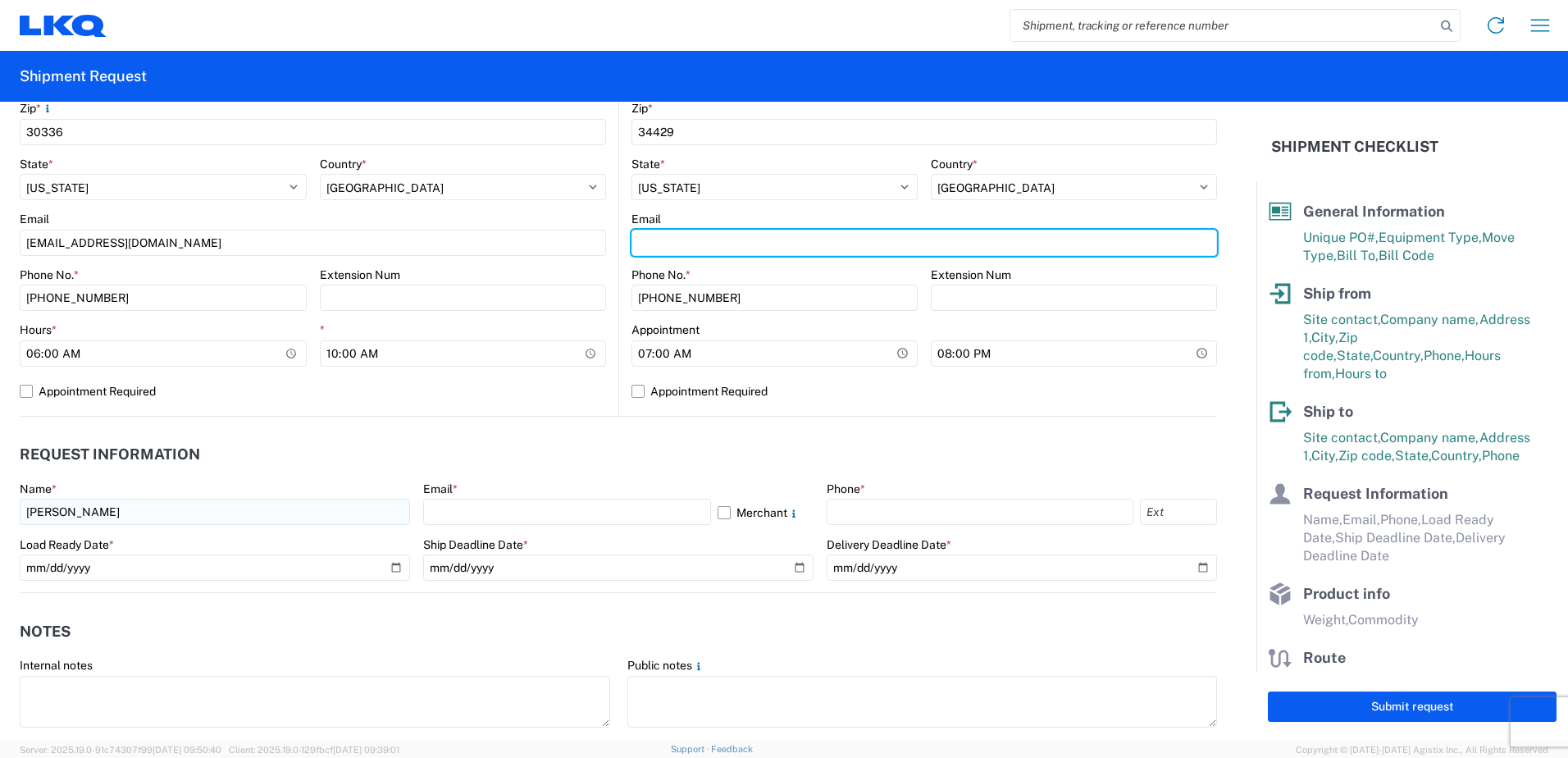
type input "[EMAIL_ADDRESS][DOMAIN_NAME]"
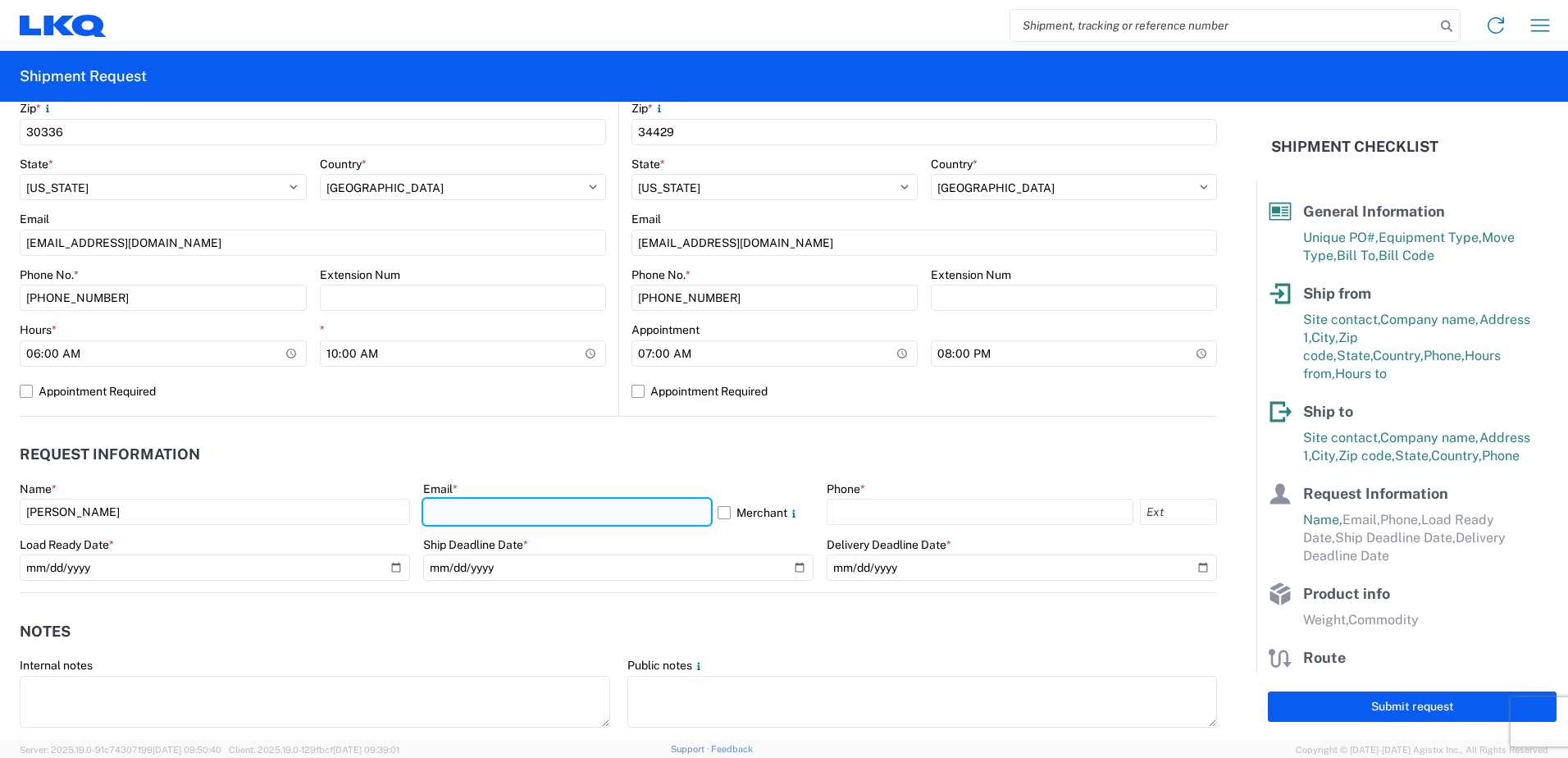
click at [474, 518] on input "text" at bounding box center [567, 511] width 288 height 27
type input "[EMAIL_ADDRESS][DOMAIN_NAME]"
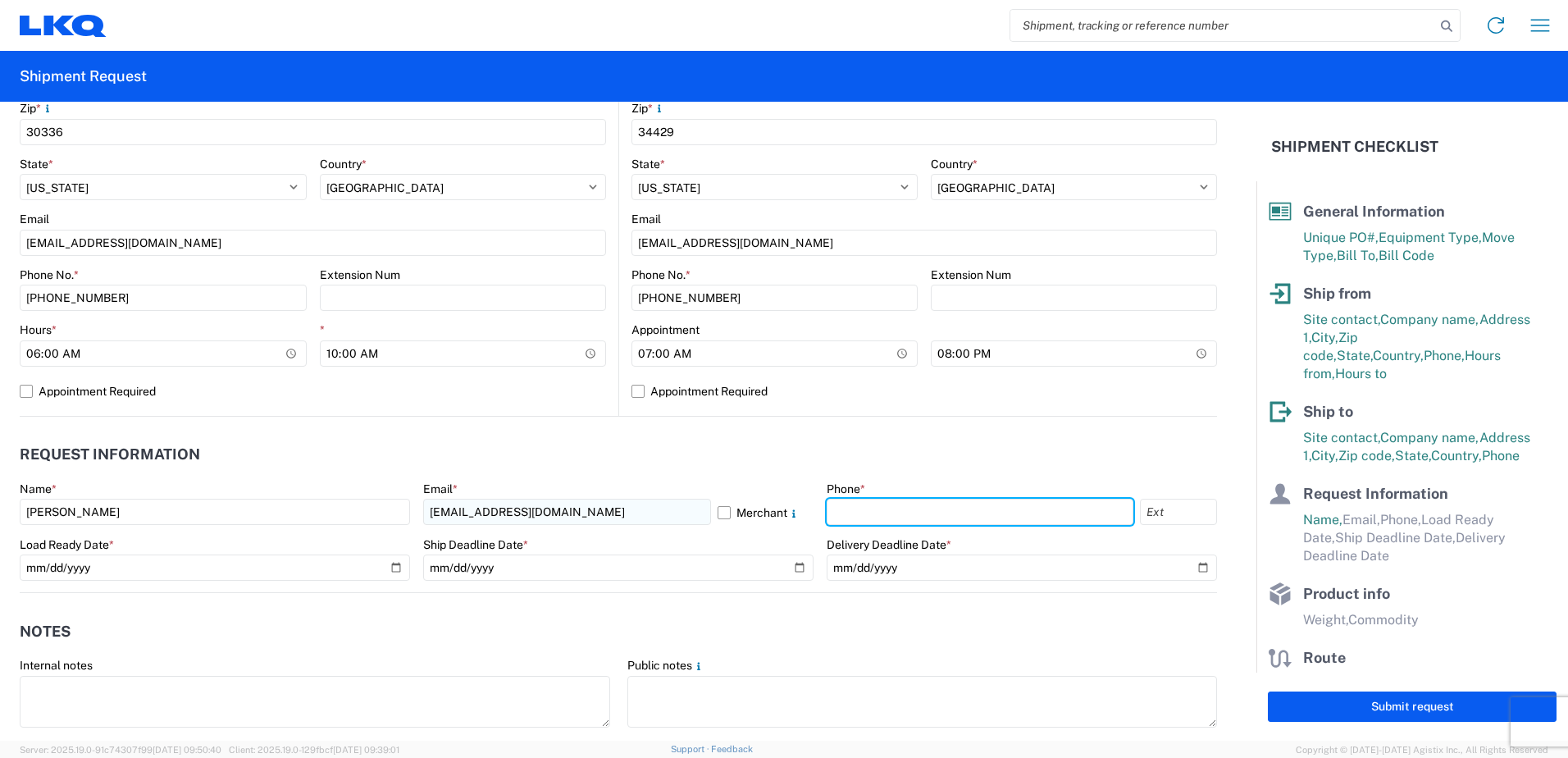
type input "1423322233"
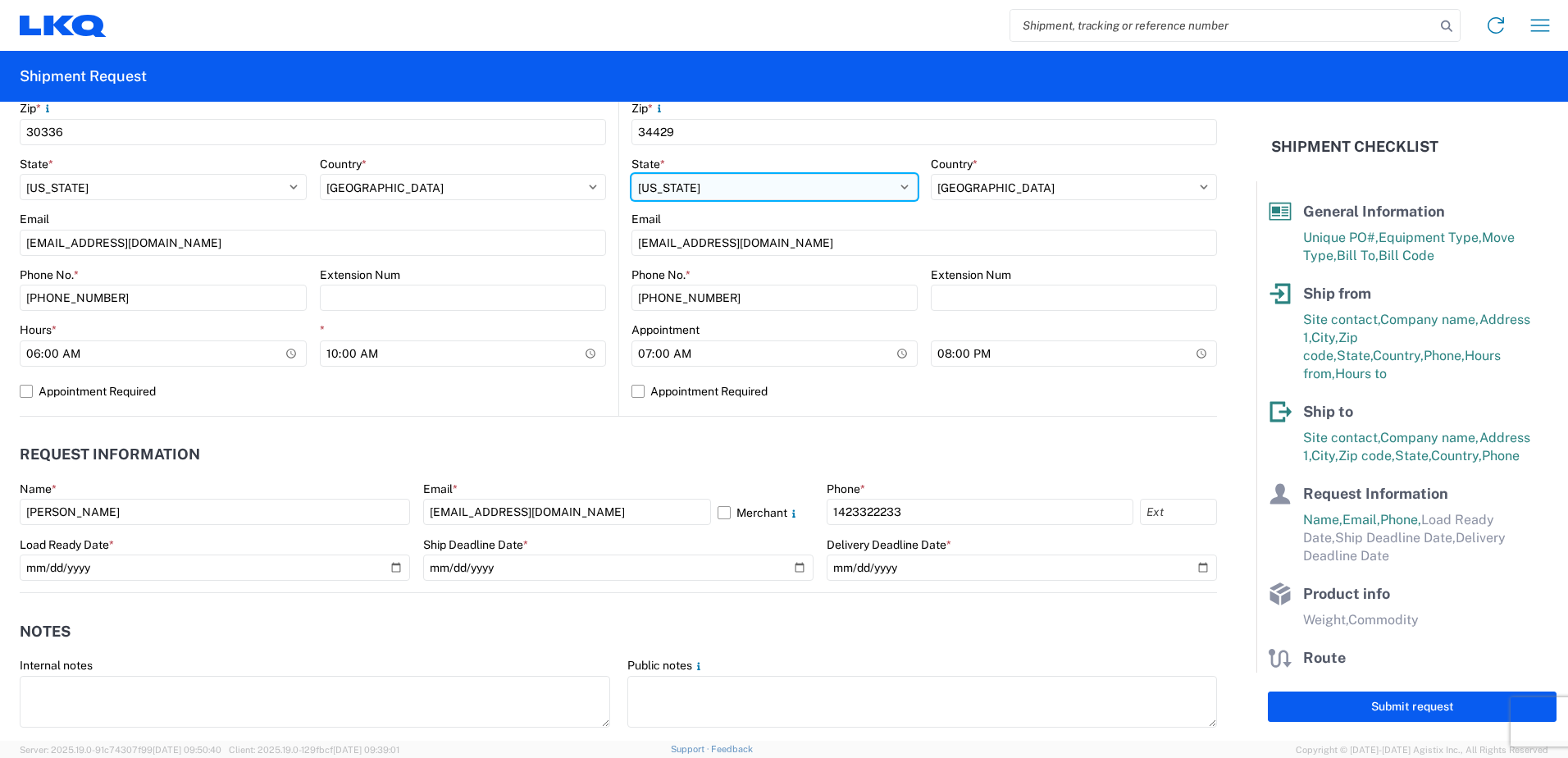
click at [747, 187] on select "Select [US_STATE] [US_STATE] [US_STATE] [US_STATE] Armed Forces Americas Armed …" at bounding box center [775, 187] width 286 height 27
select select "FL"
click at [632, 174] on select "Select [US_STATE] [US_STATE] [US_STATE] [US_STATE] Armed Forces Americas Armed …" at bounding box center [775, 187] width 286 height 27
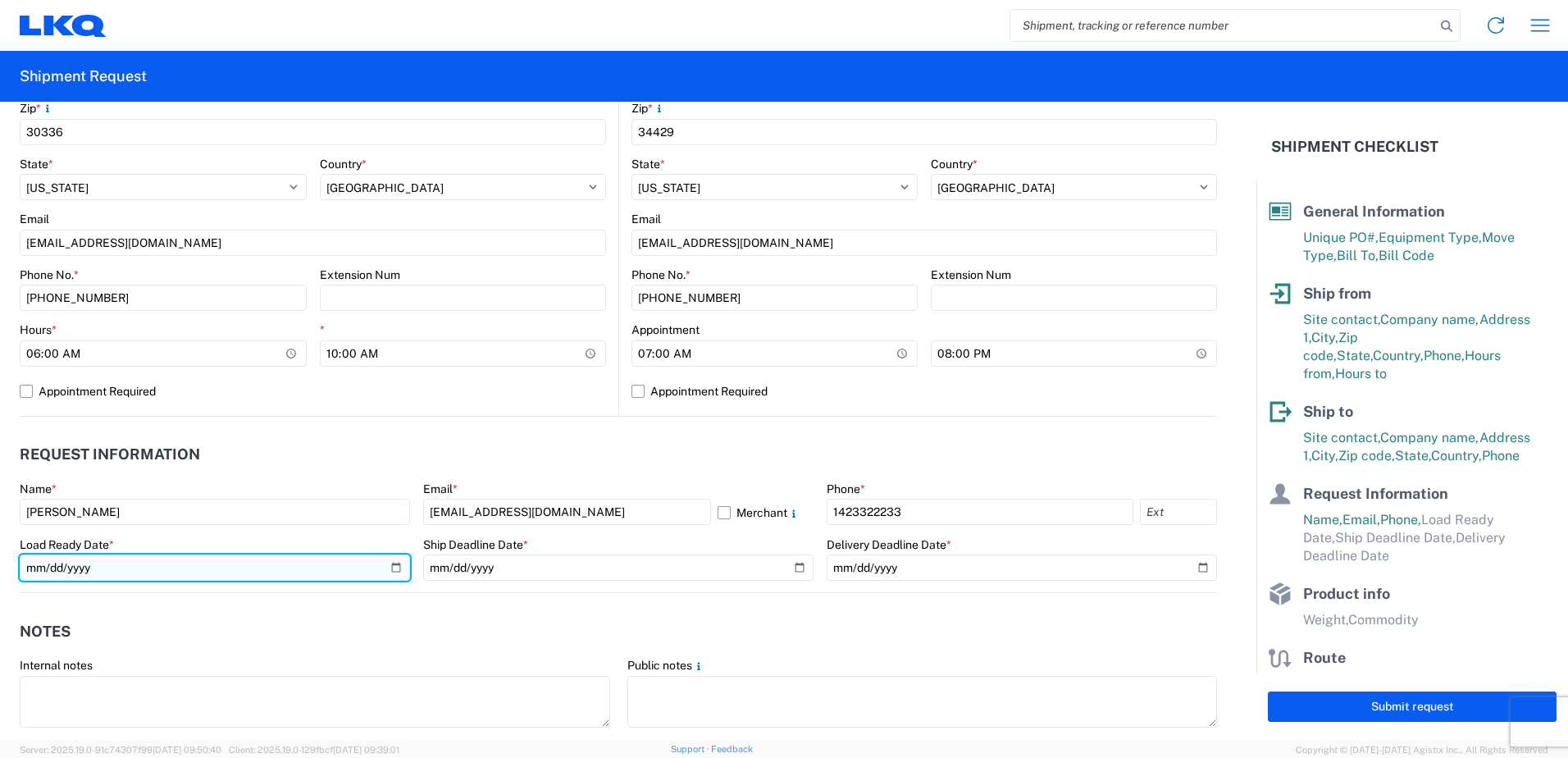
click at [391, 567] on input "date" at bounding box center [215, 568] width 391 height 27
type input "[DATE]"
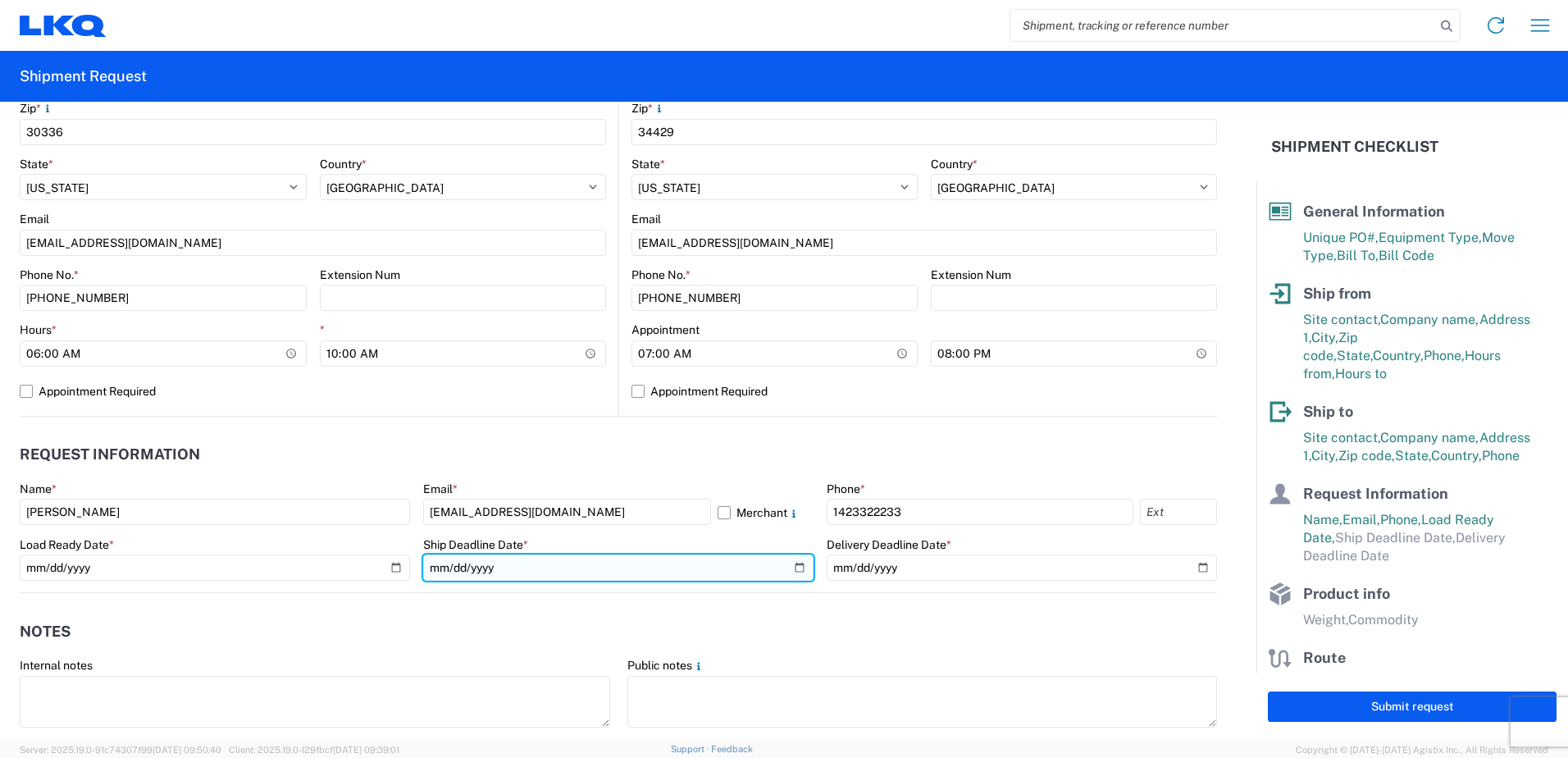
click at [789, 571] on input "date" at bounding box center [619, 568] width 391 height 27
type input "[DATE]"
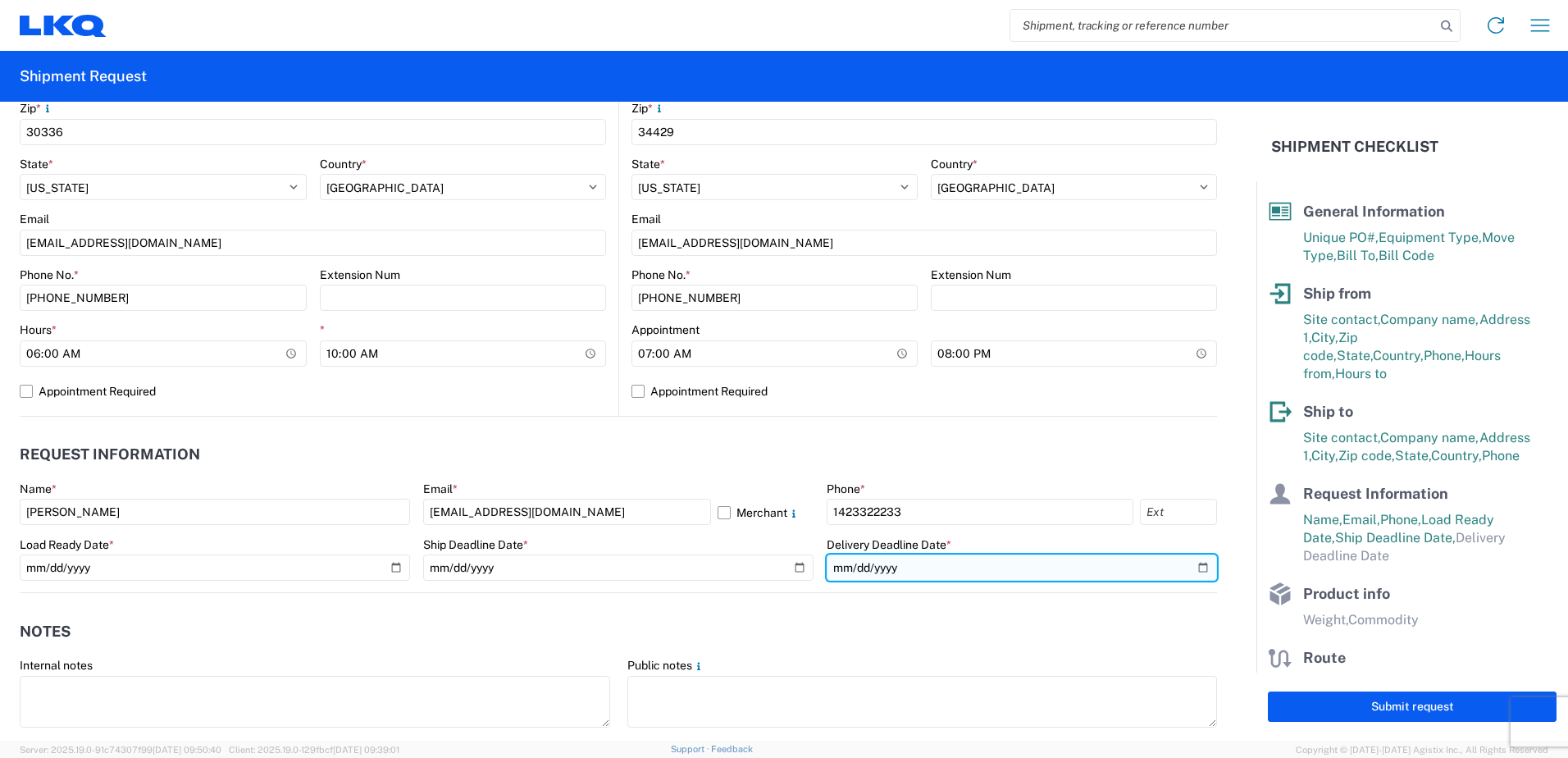
click at [1185, 566] on input "date" at bounding box center [1022, 568] width 391 height 27
type input "[DATE]"
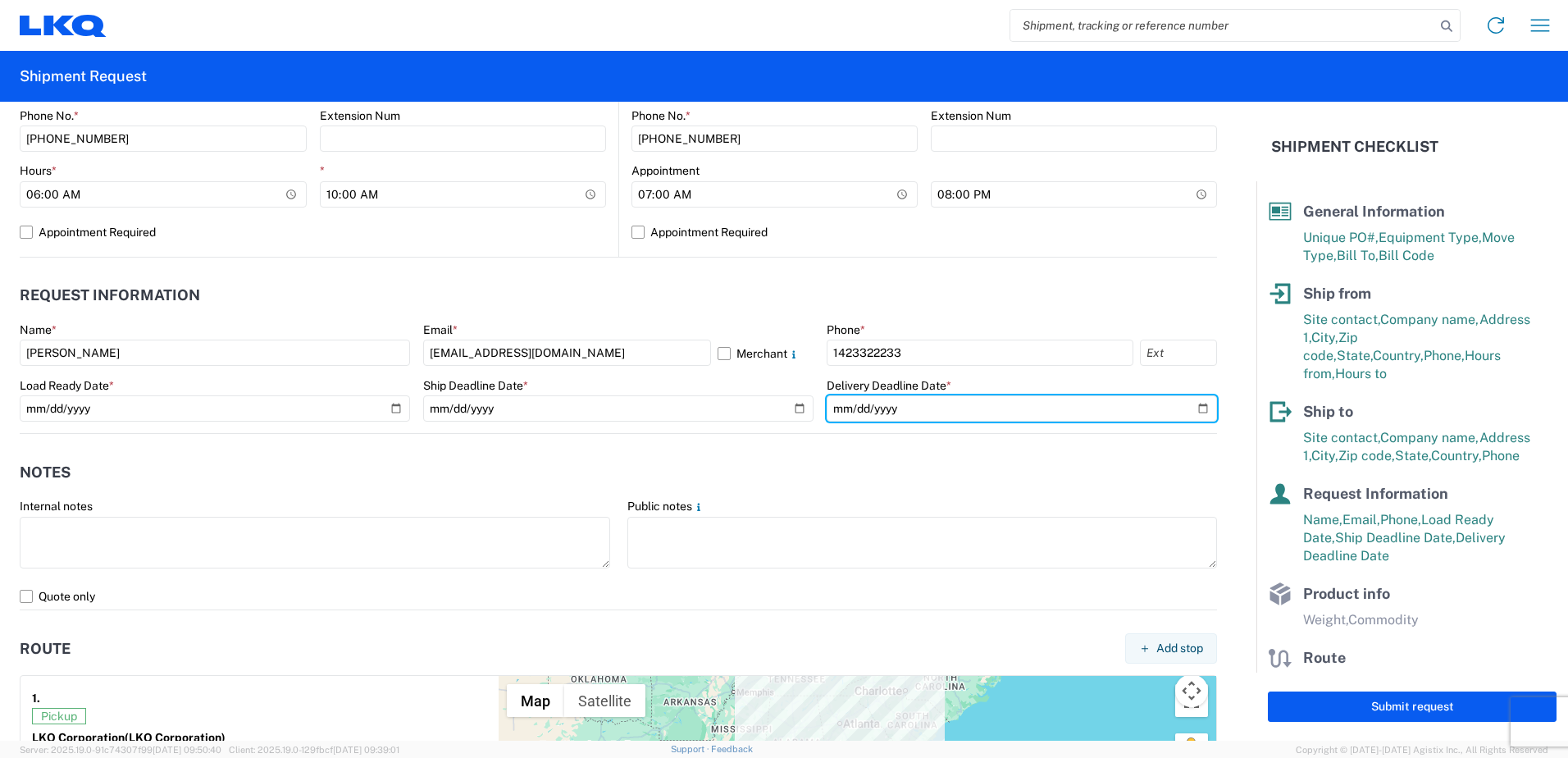
scroll to position [738, 0]
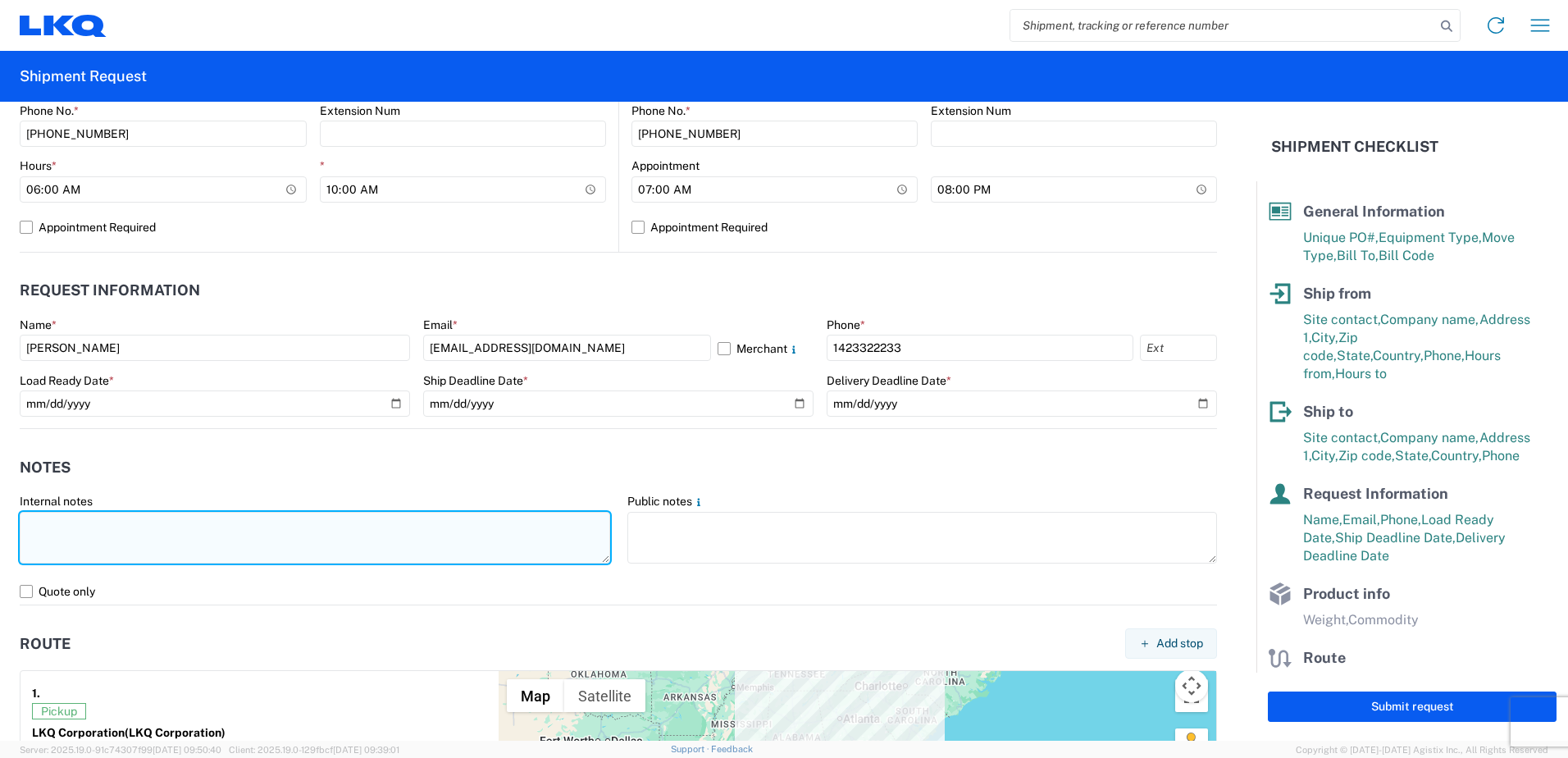
click at [206, 537] on textarea at bounding box center [315, 538] width 590 height 51
drag, startPoint x: 390, startPoint y: 524, endPoint x: 29, endPoint y: 518, distance: 361.0
click at [29, 518] on textarea "PICKUP AND DELIVER SAME DAY, BEFORE 8PM TO RECEIVER." at bounding box center [315, 538] width 590 height 51
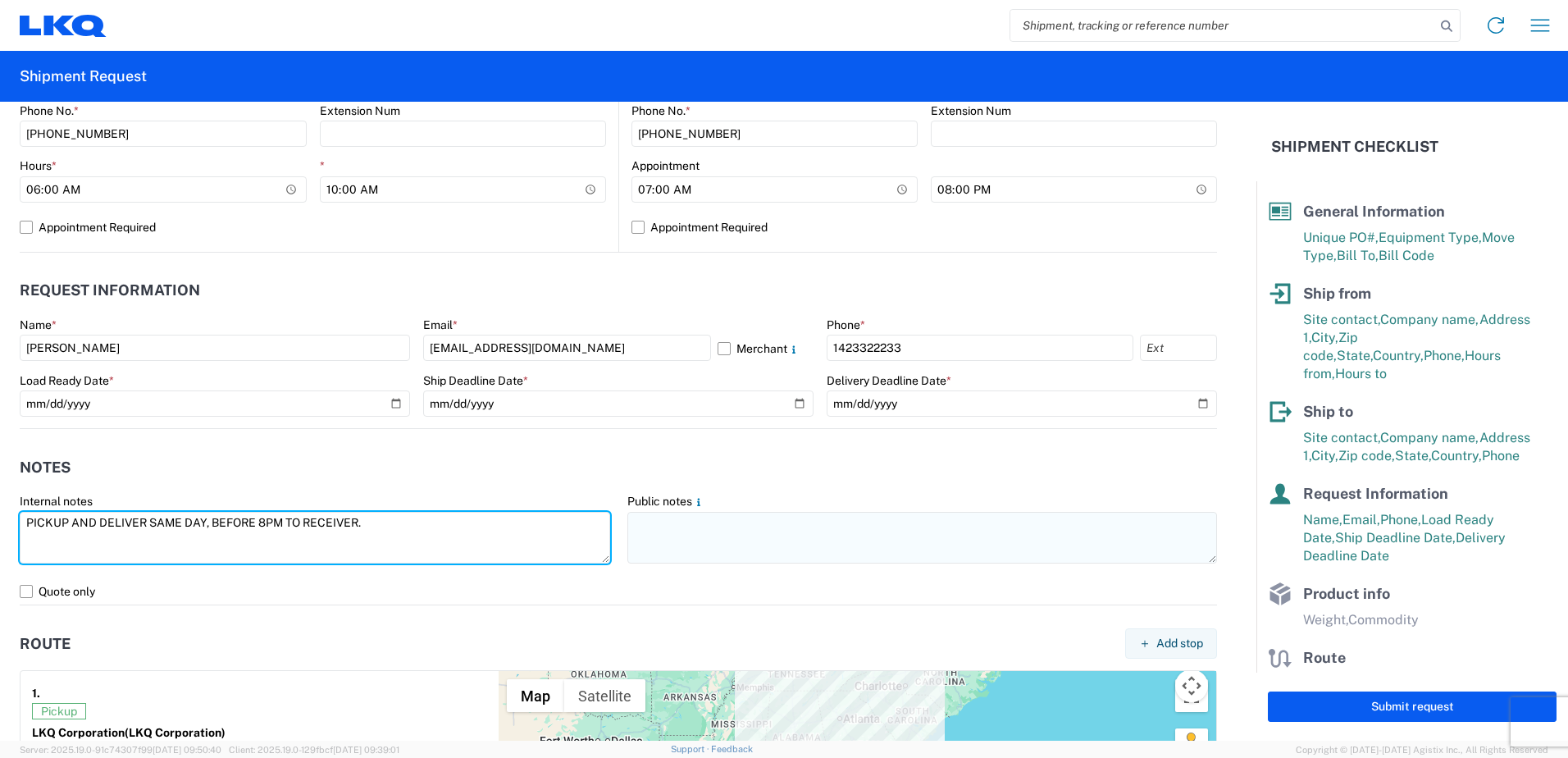
type textarea "PICKUP AND DELIVER SAME DAY, BEFORE 8PM TO RECEIVER."
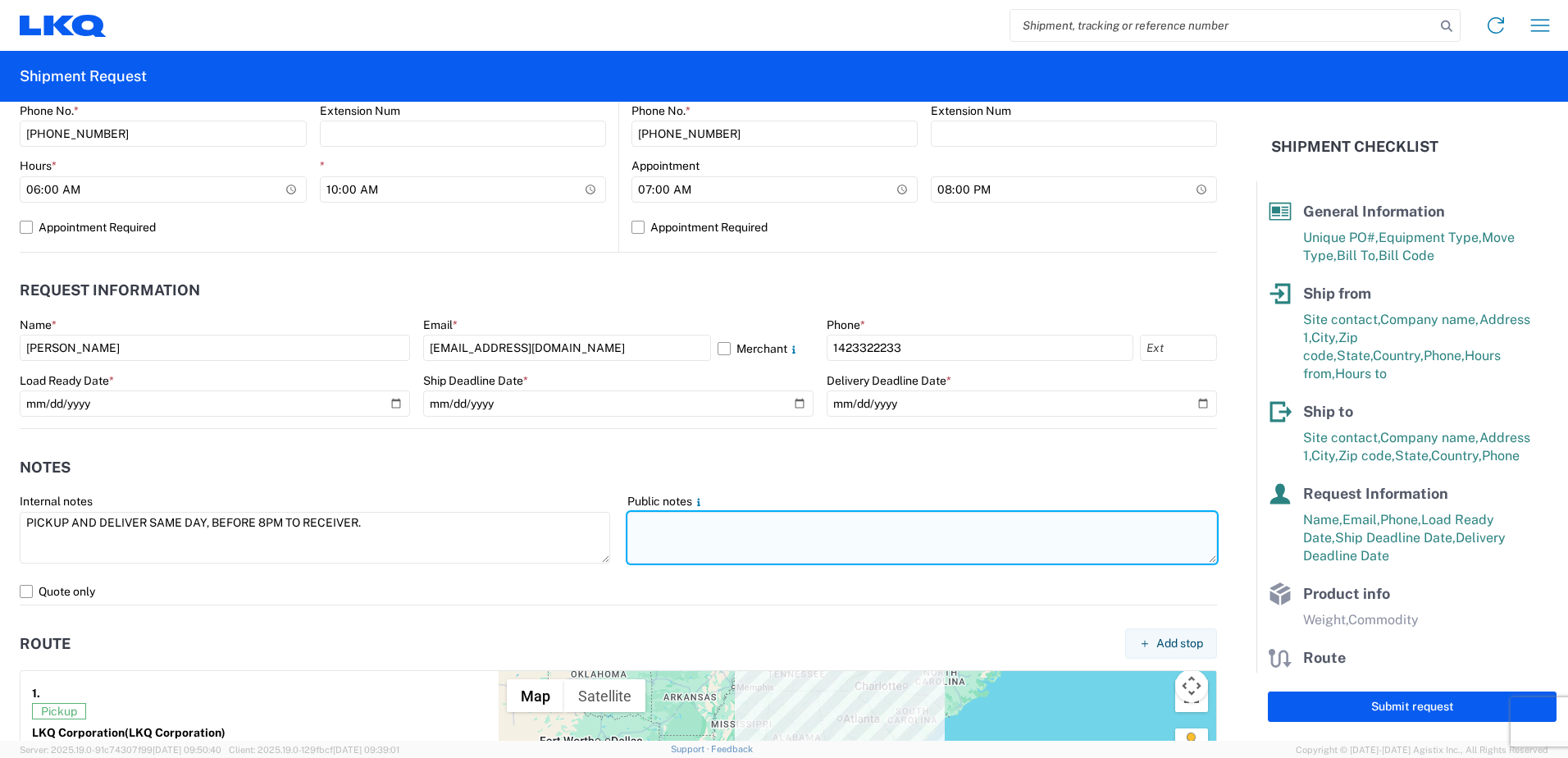
click at [665, 531] on textarea at bounding box center [923, 538] width 590 height 51
paste textarea "PICKUP AND DELIVER SAME DAY, BEFORE 8PM TO RECEIVER."
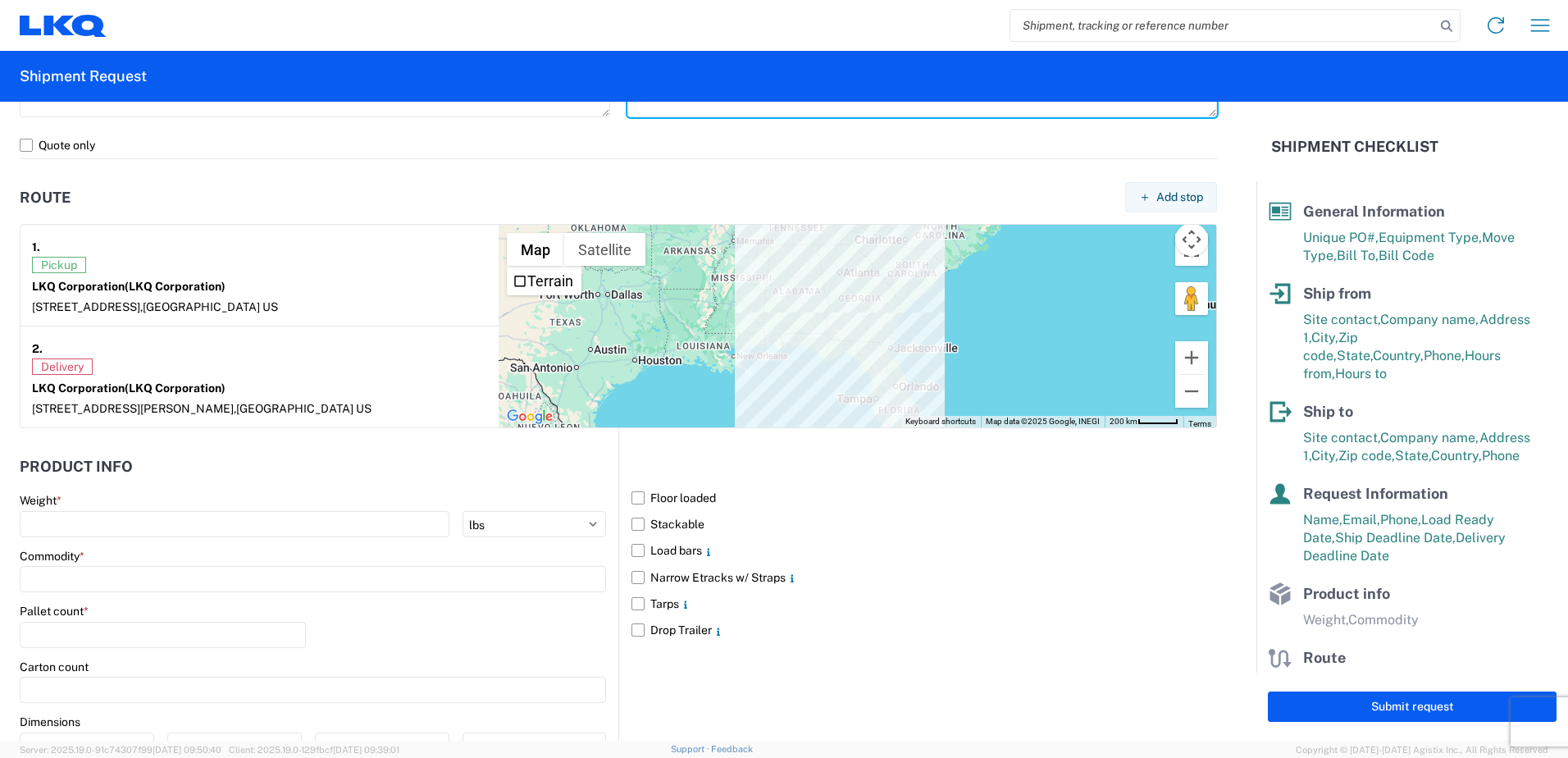
scroll to position [1313, 0]
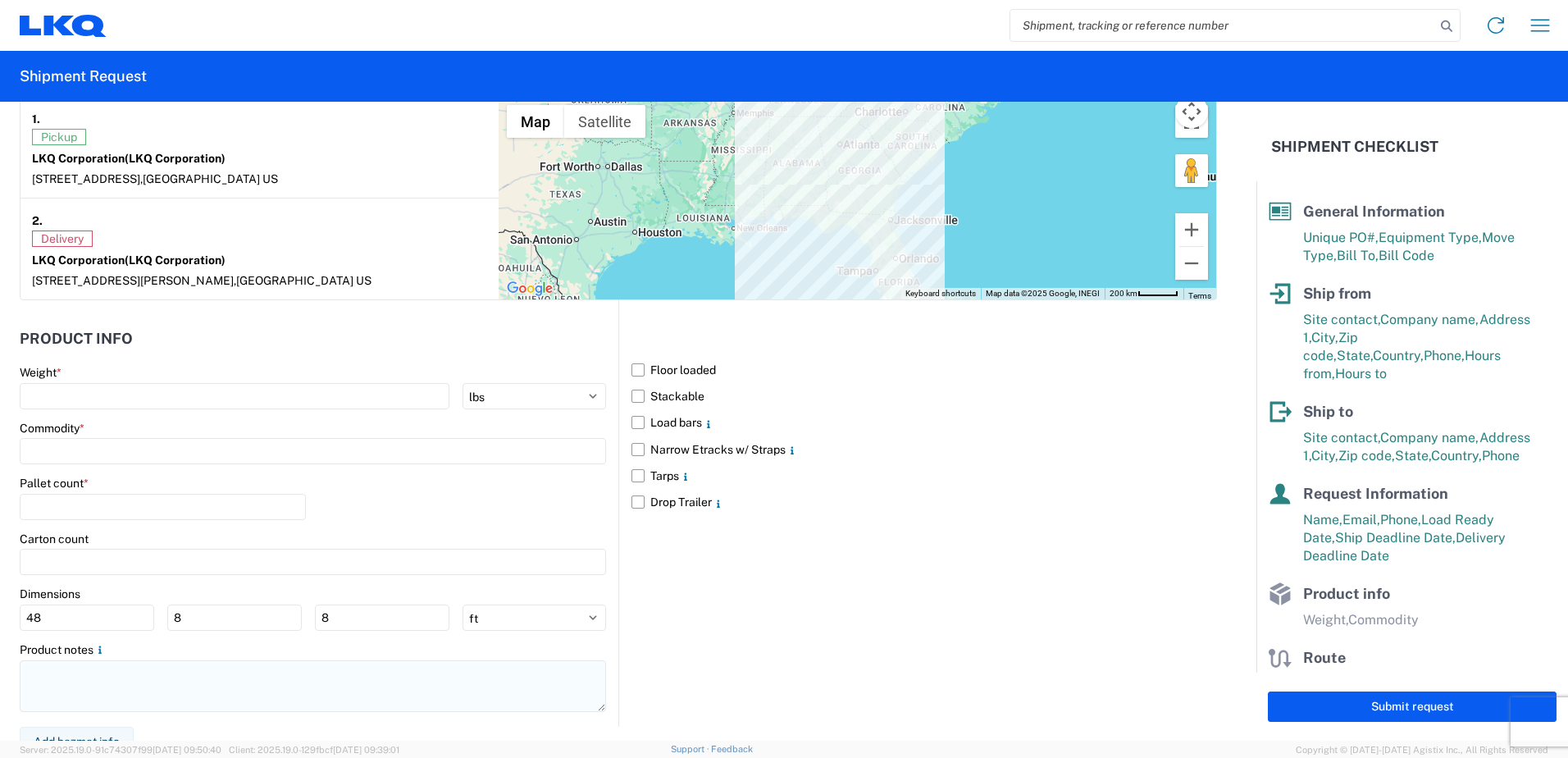
type textarea "PICKUP AND DELIVER SAME DAY, BEFORE 8PM TO RECEIVER."
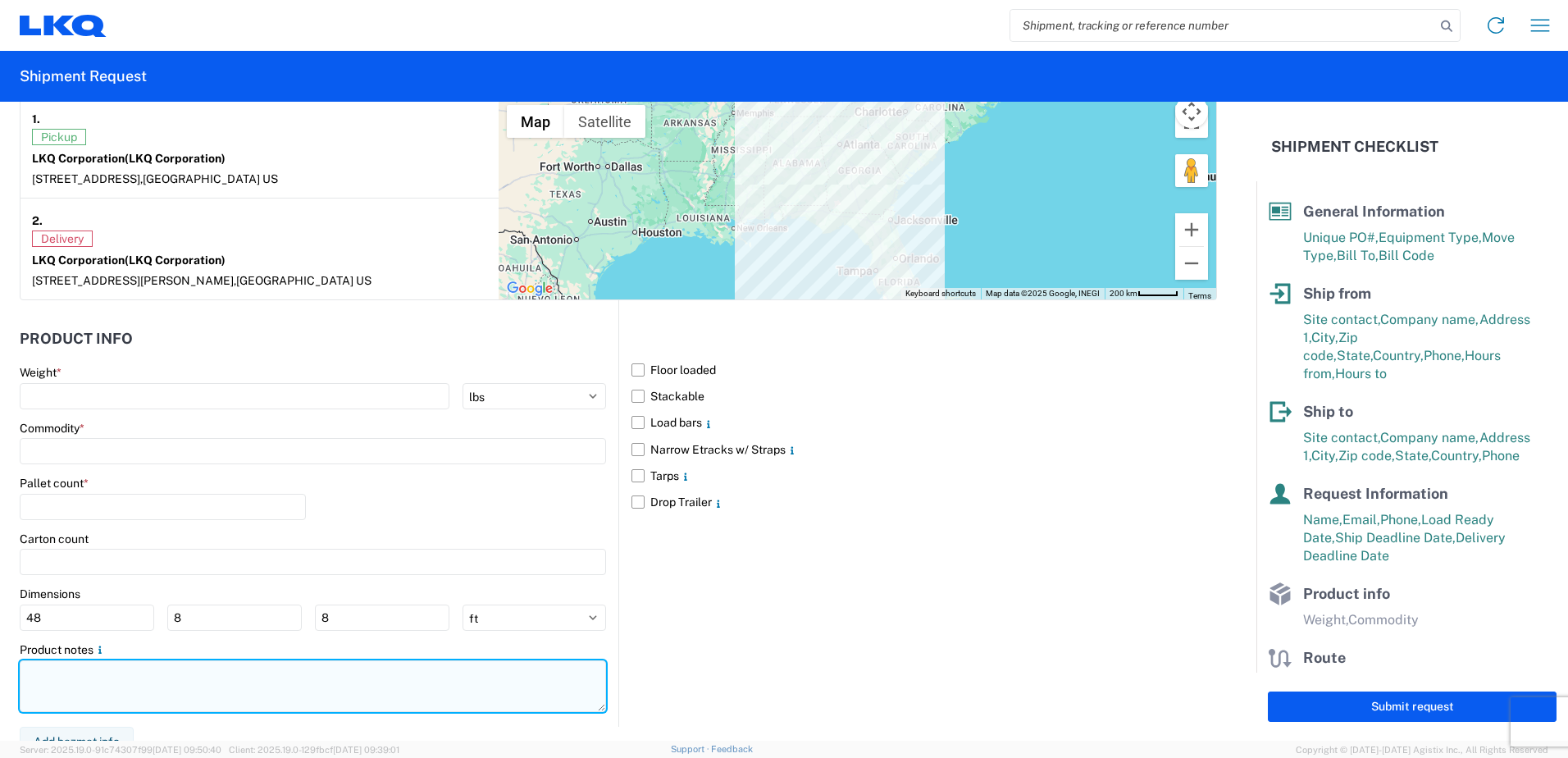
click at [152, 678] on textarea at bounding box center [313, 686] width 586 height 51
paste textarea "PICKUP AND DELIVER SAME DAY, BEFORE 8PM TO RECEIVER."
type textarea "PICKUP AND DELIVER SAME DAY, BEFORE 8PM TO RECEIVER."
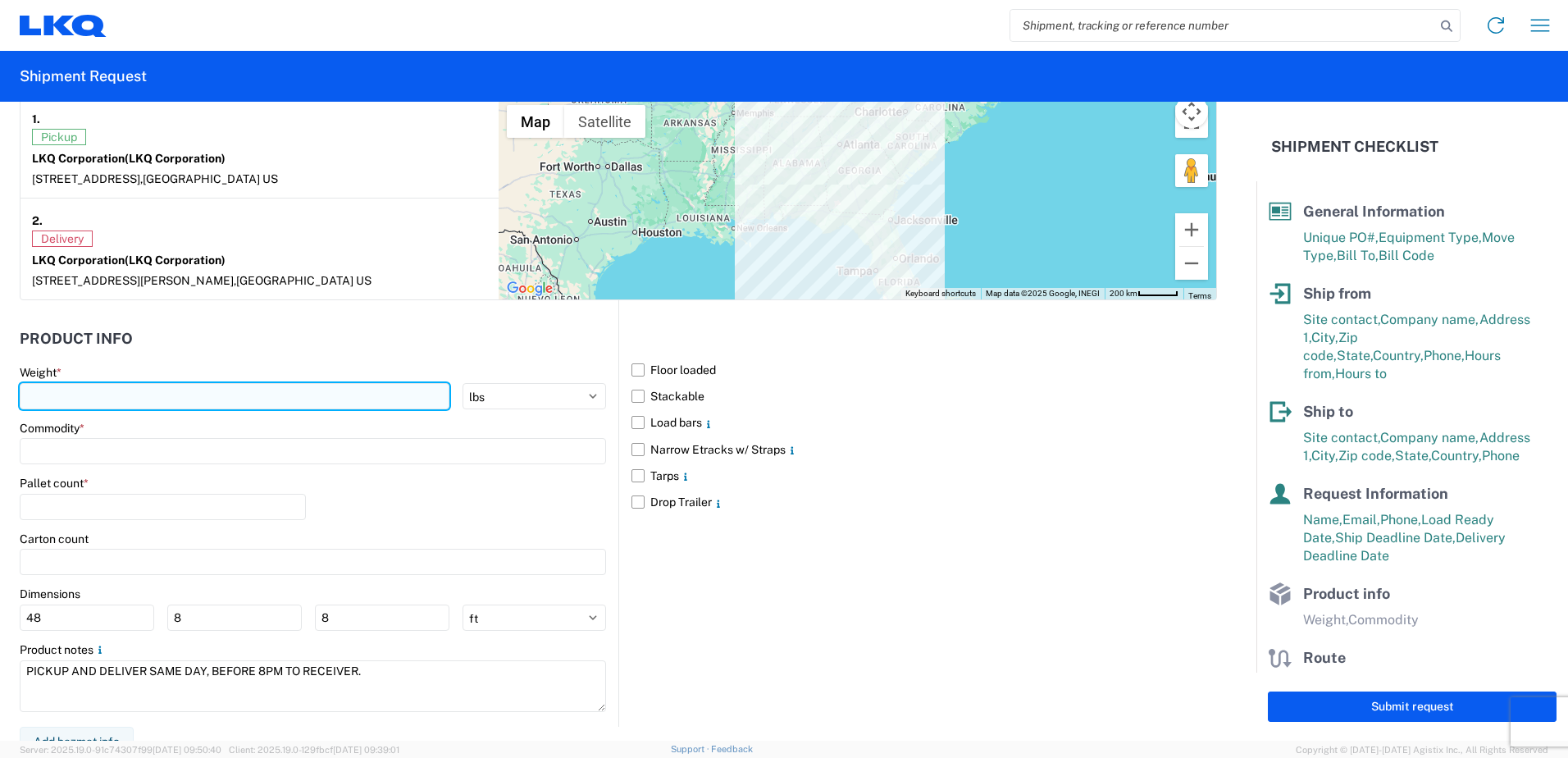
click at [190, 399] on input "number" at bounding box center [235, 396] width 430 height 27
type input "22000"
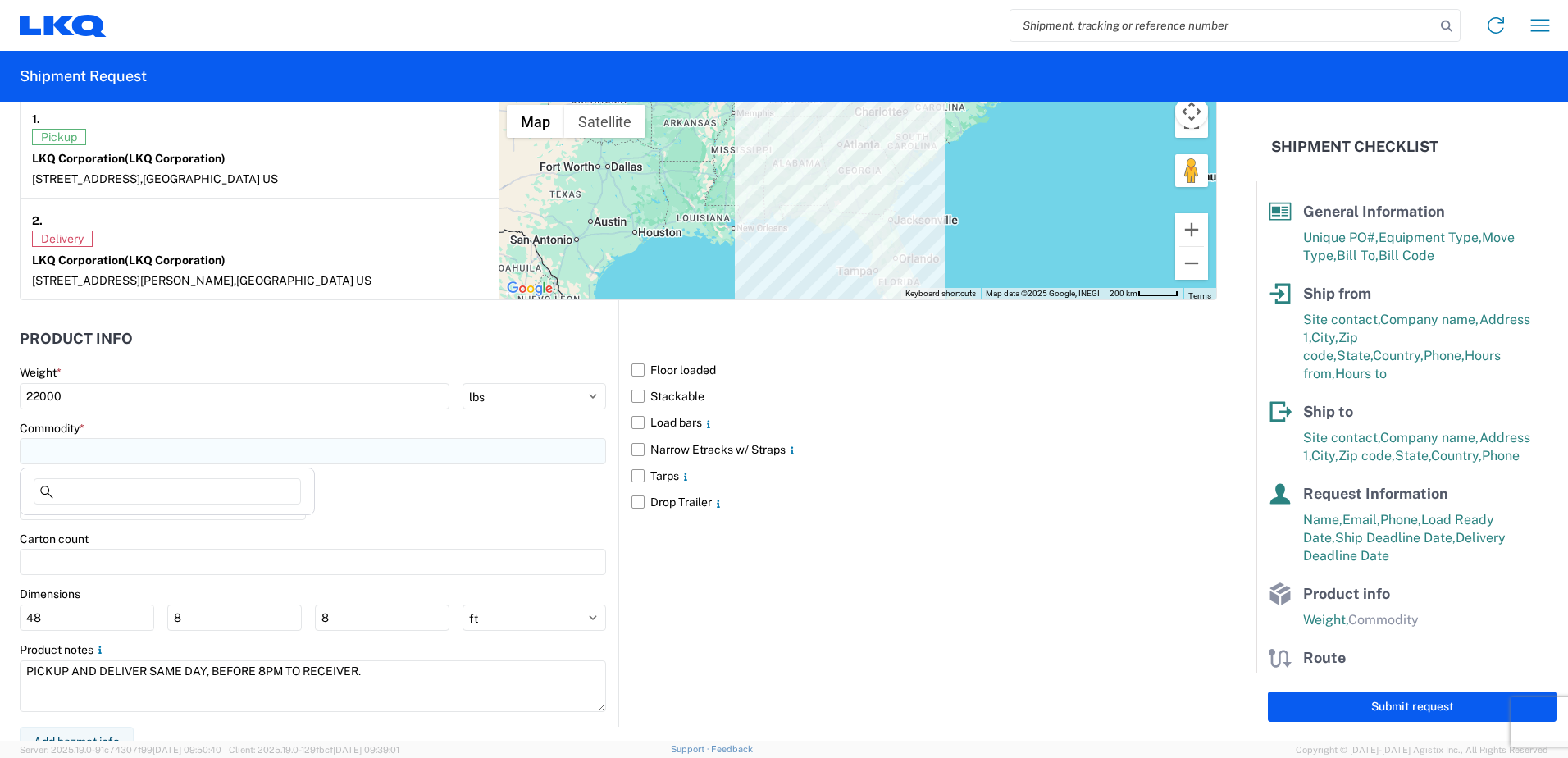
click at [192, 447] on input at bounding box center [313, 451] width 586 height 27
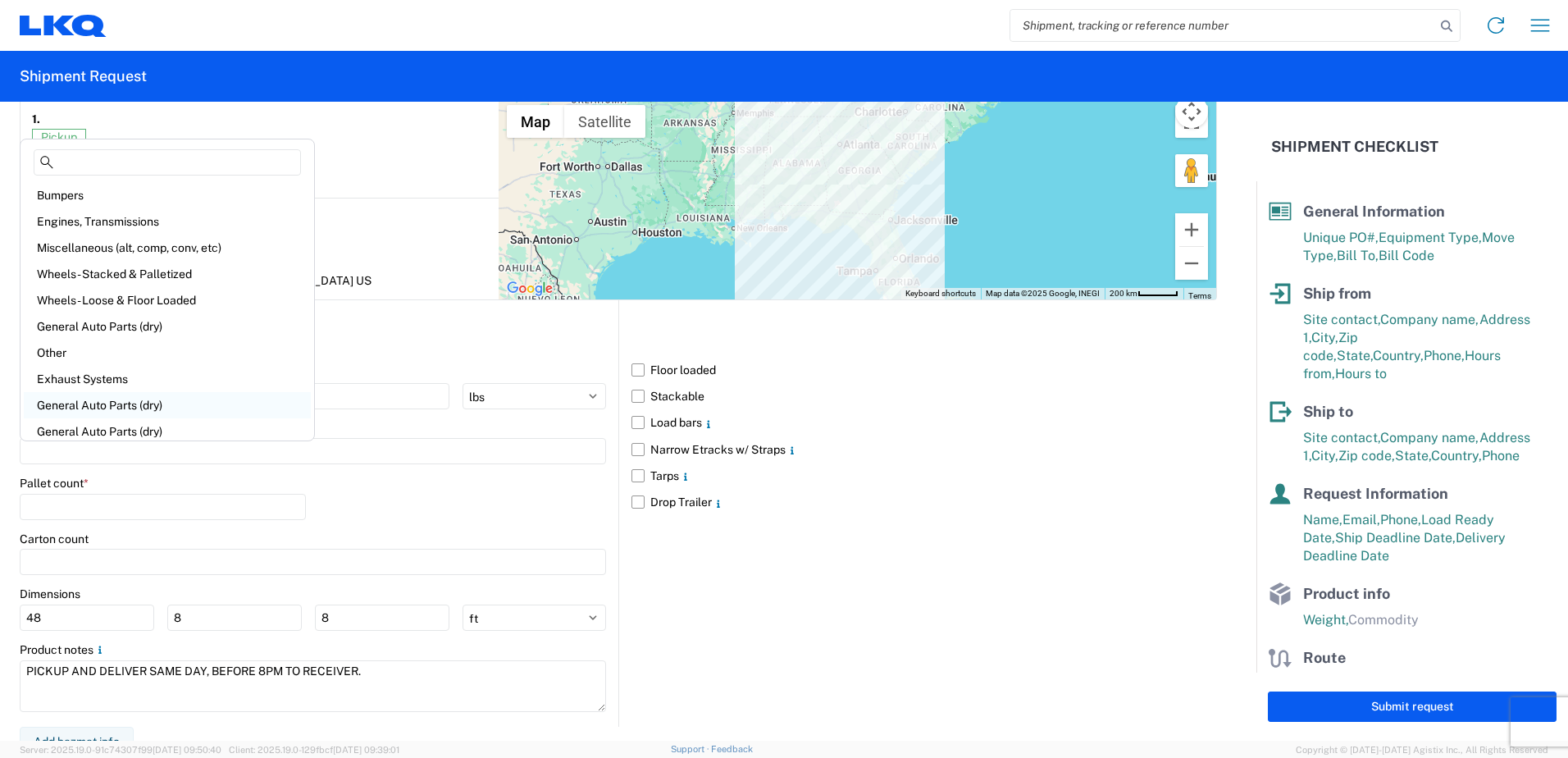
click at [173, 408] on div "General Auto Parts (dry)" at bounding box center [167, 405] width 287 height 27
type input "General Auto Parts (dry)"
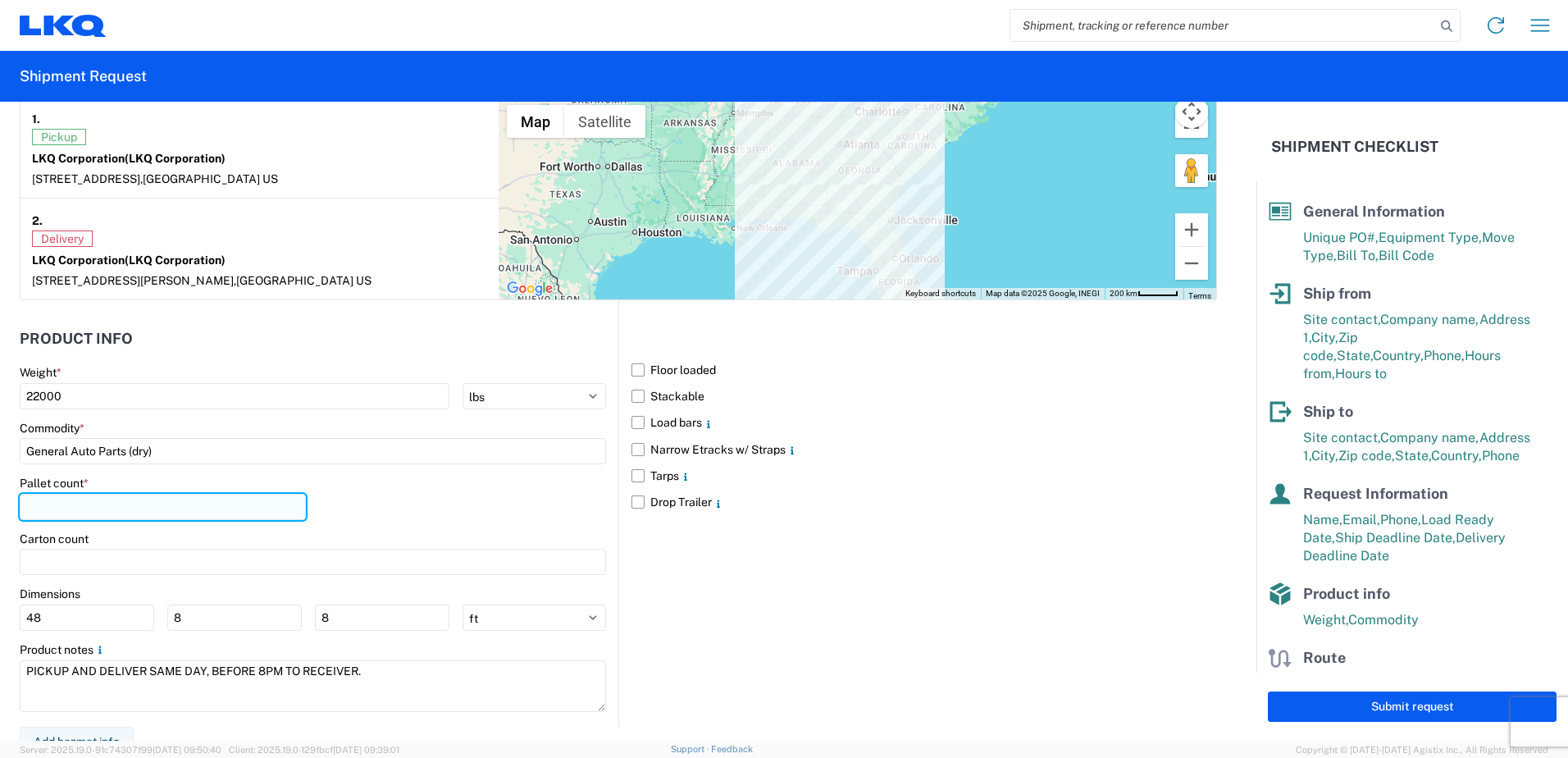
click at [137, 516] on input "number" at bounding box center [163, 506] width 286 height 27
type input "22"
click at [634, 425] on label "Load bars" at bounding box center [924, 422] width 585 height 27
click at [0, 0] on input "Load bars" at bounding box center [0, 0] width 0 height 0
click at [635, 447] on label "Narrow Etracks w/ Straps" at bounding box center [924, 449] width 585 height 27
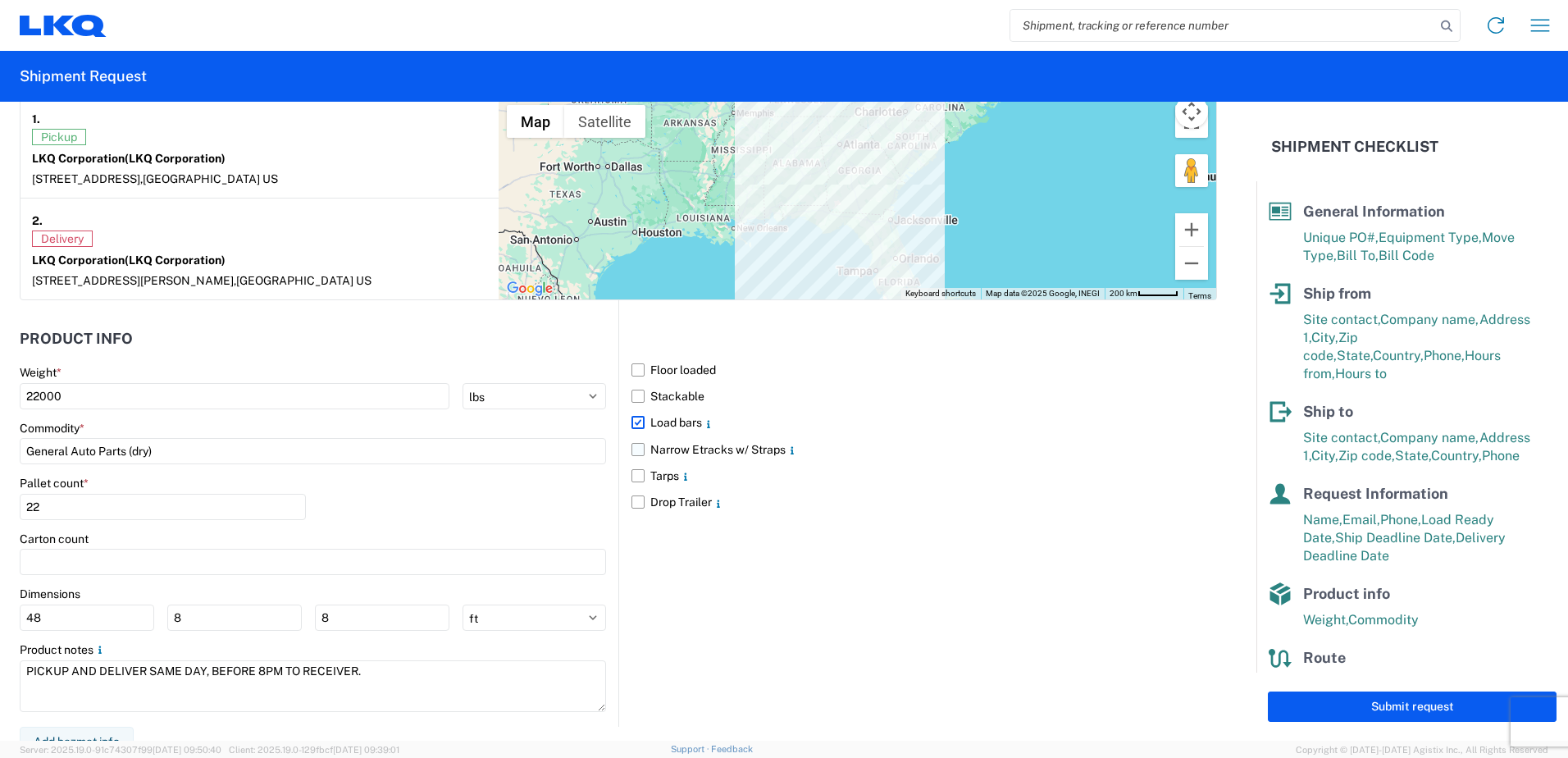
click at [0, 0] on input "Narrow Etracks w/ Straps" at bounding box center [0, 0] width 0 height 0
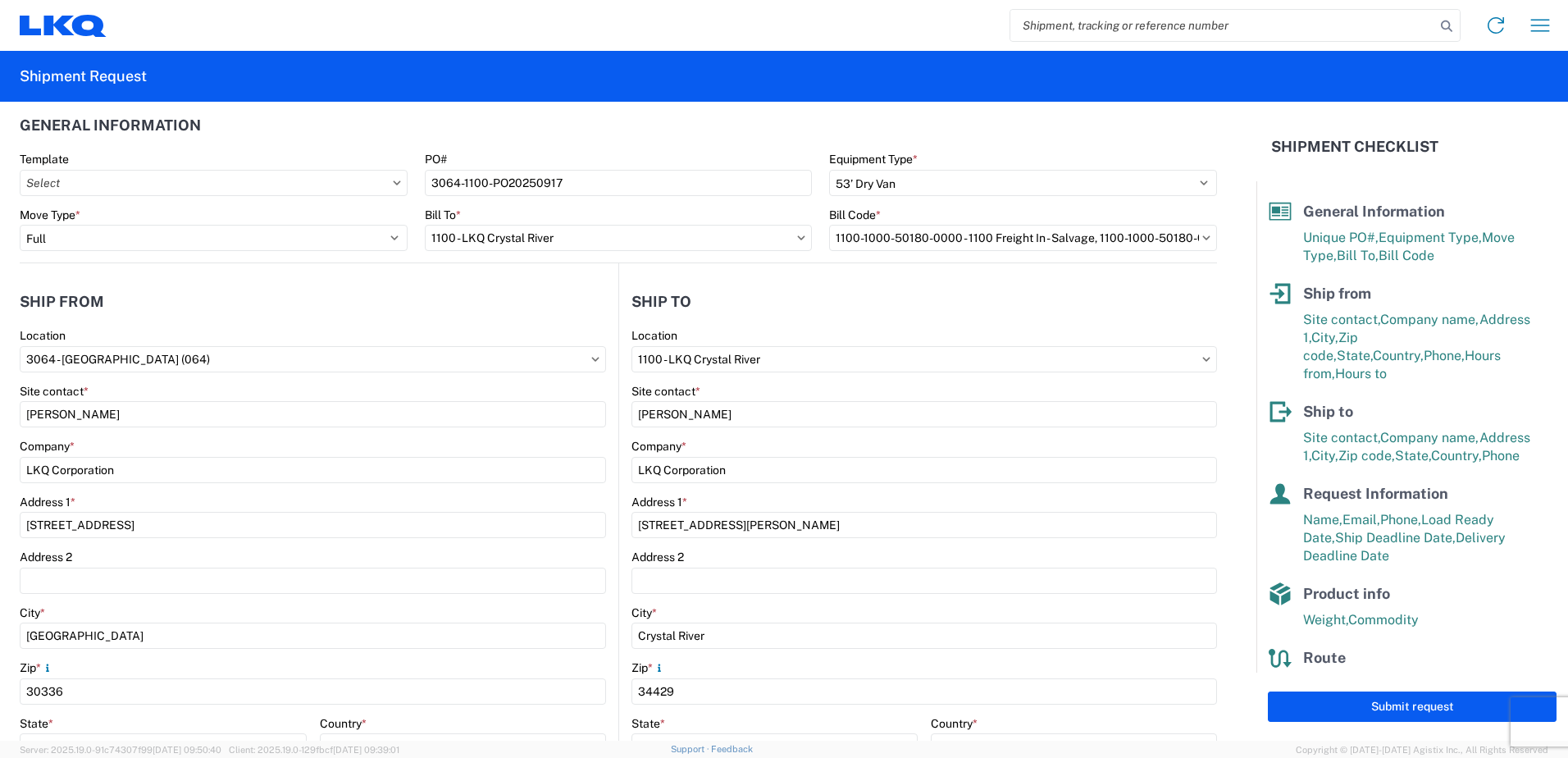
scroll to position [0, 0]
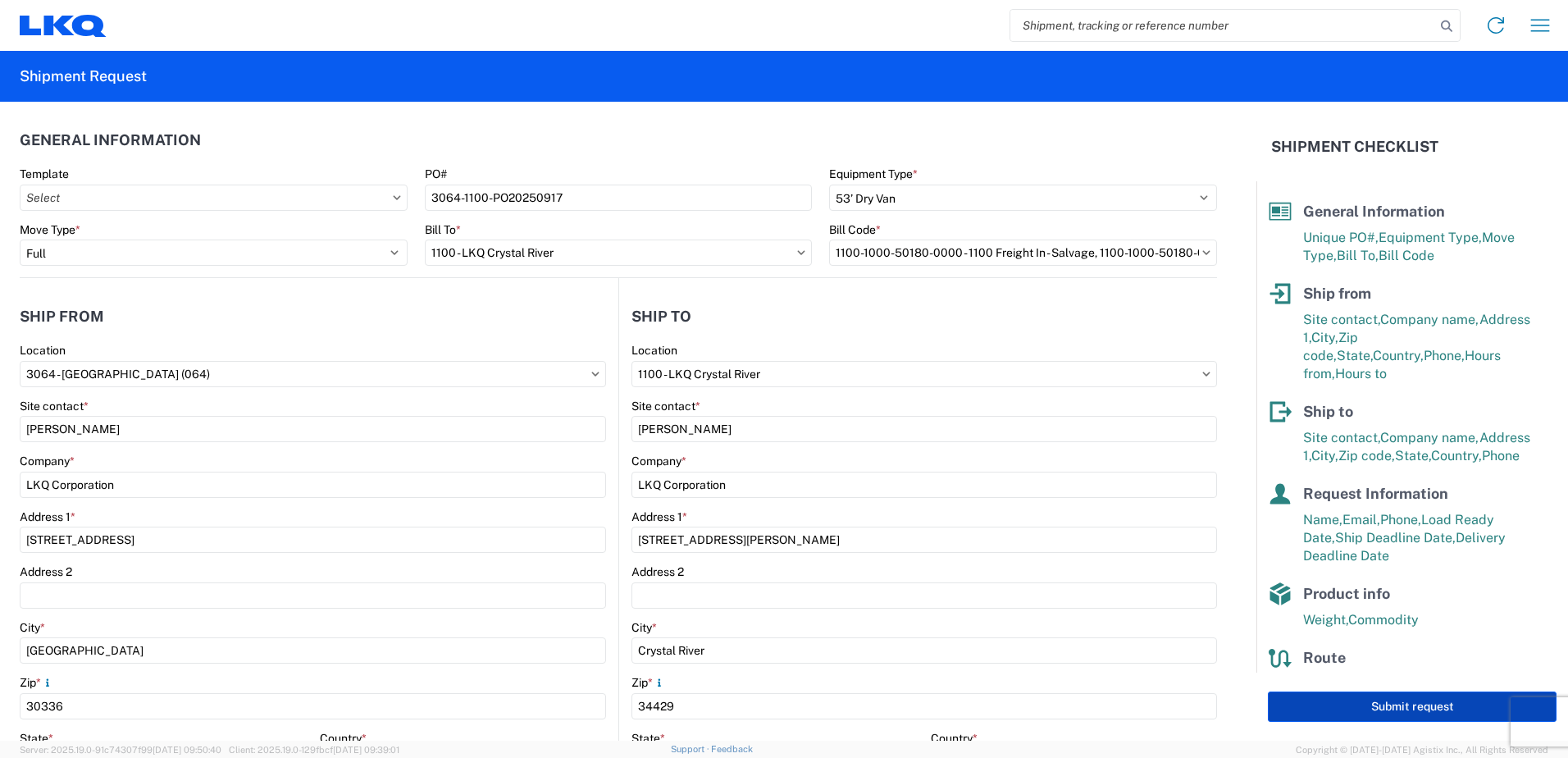
click at [1368, 714] on button "Submit request" at bounding box center [1412, 707] width 289 height 31
select select "US"
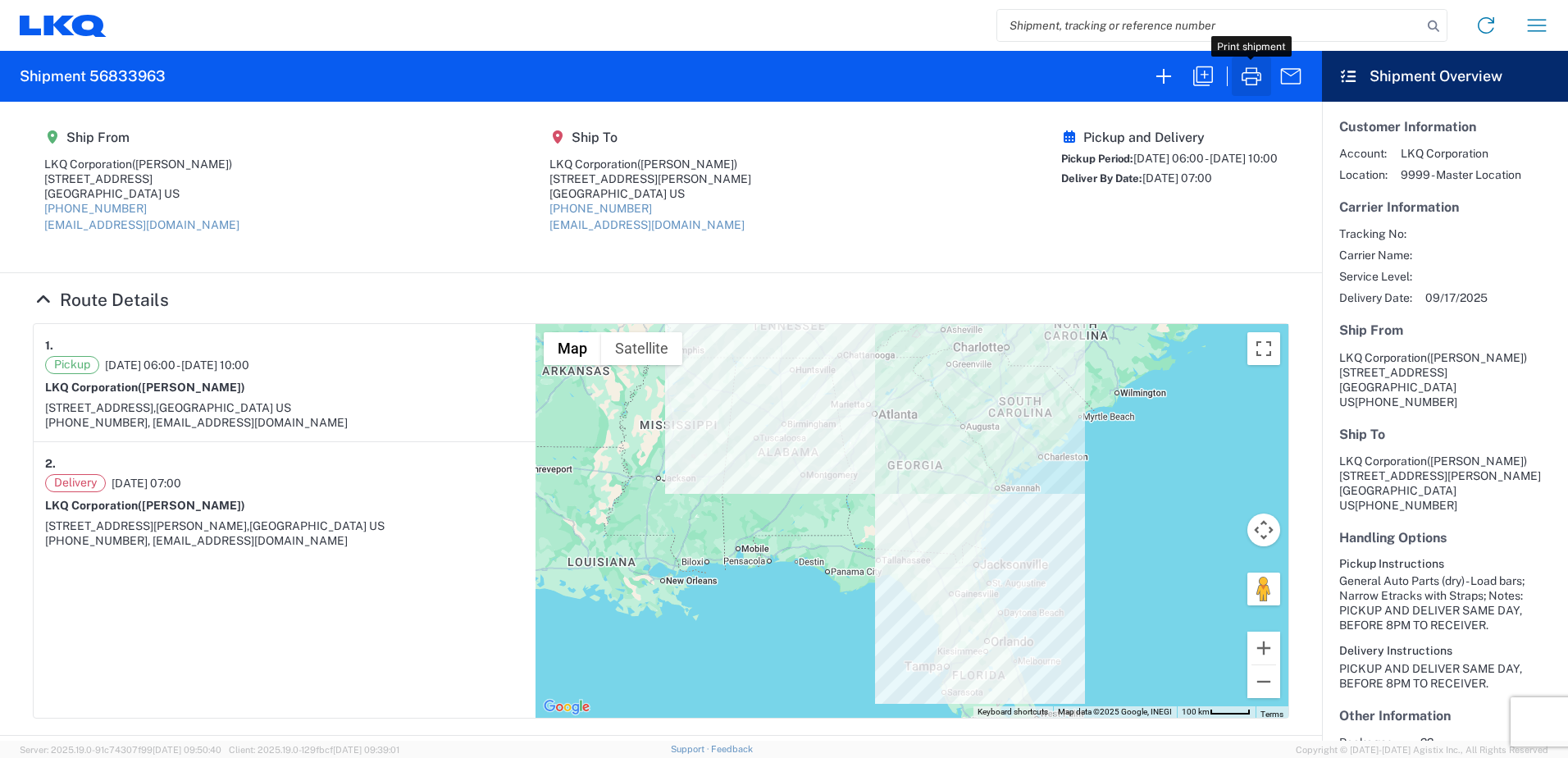
click at [1246, 84] on icon "button" at bounding box center [1251, 76] width 20 height 18
